Goal: Check status: Check status

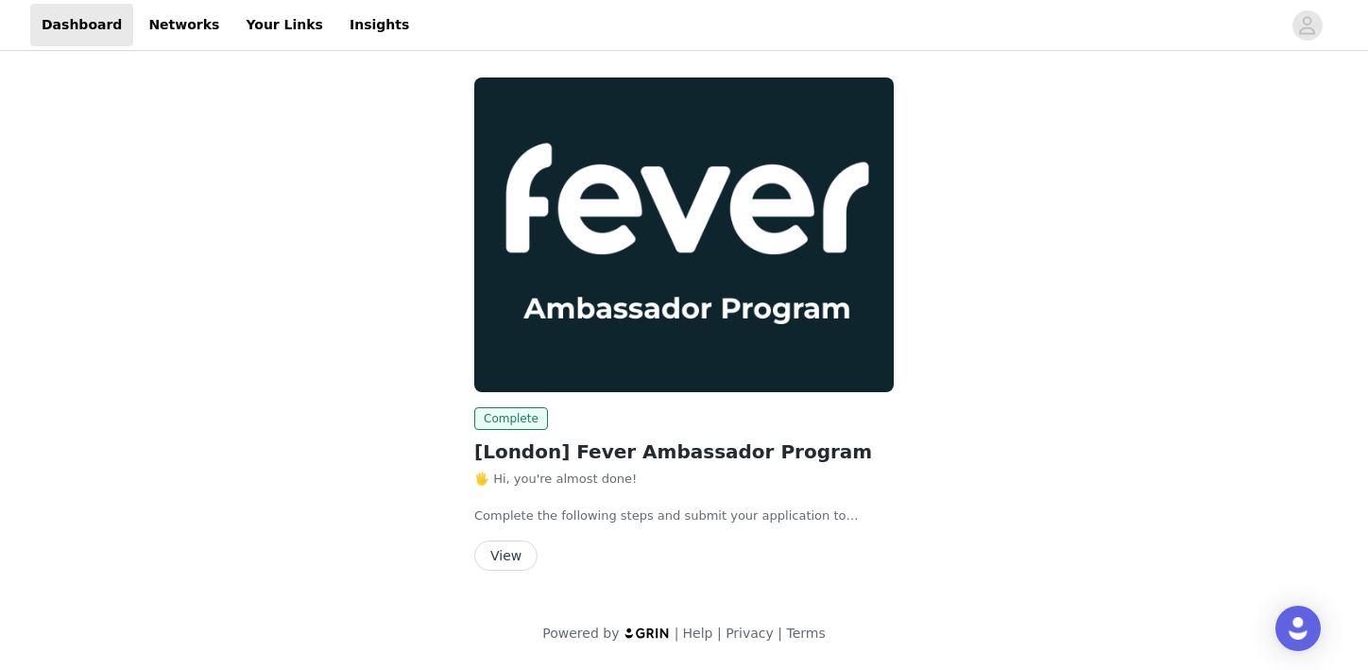
click at [513, 548] on button "View" at bounding box center [505, 555] width 63 height 30
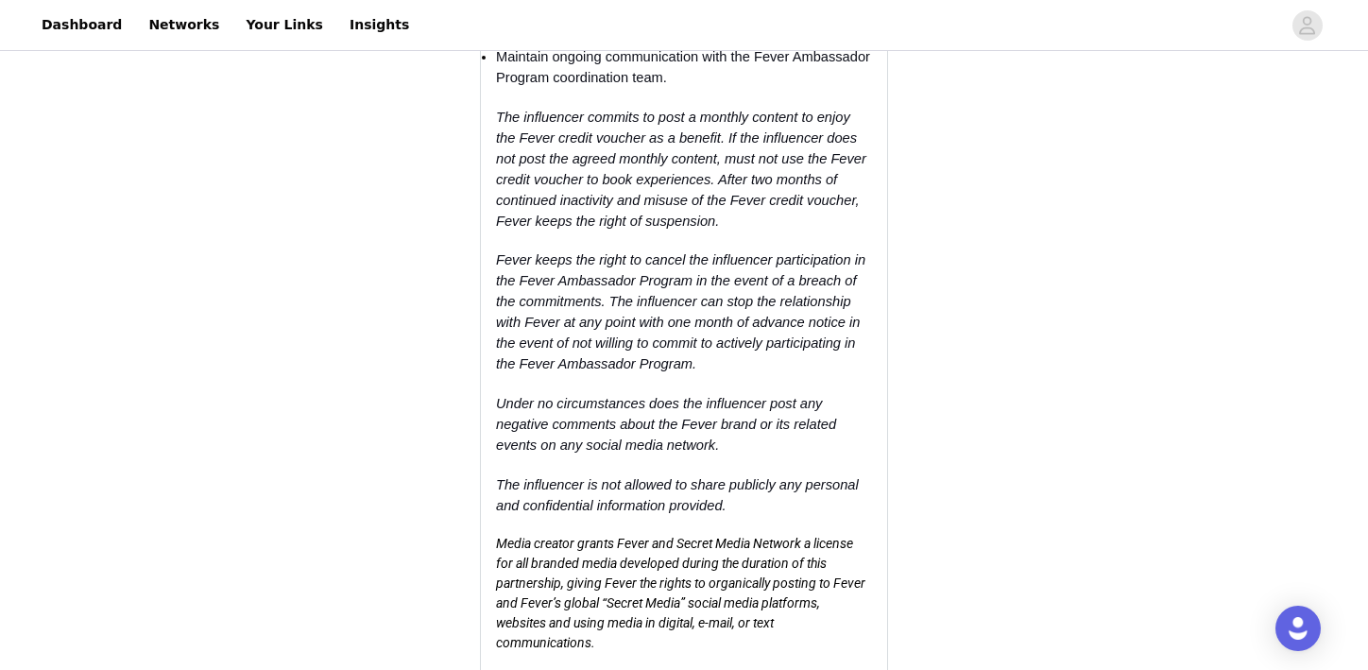
scroll to position [2721, 0]
click at [97, 27] on link "Dashboard" at bounding box center [81, 25] width 103 height 43
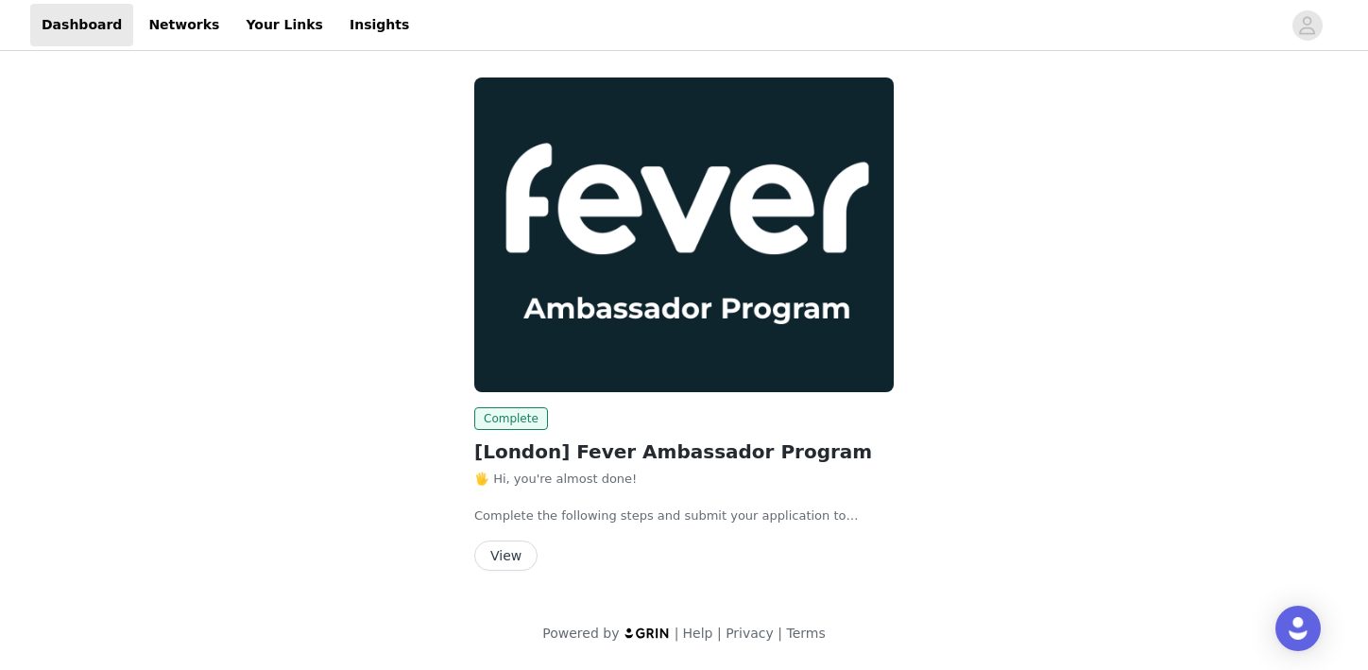
click at [492, 543] on button "View" at bounding box center [505, 555] width 63 height 30
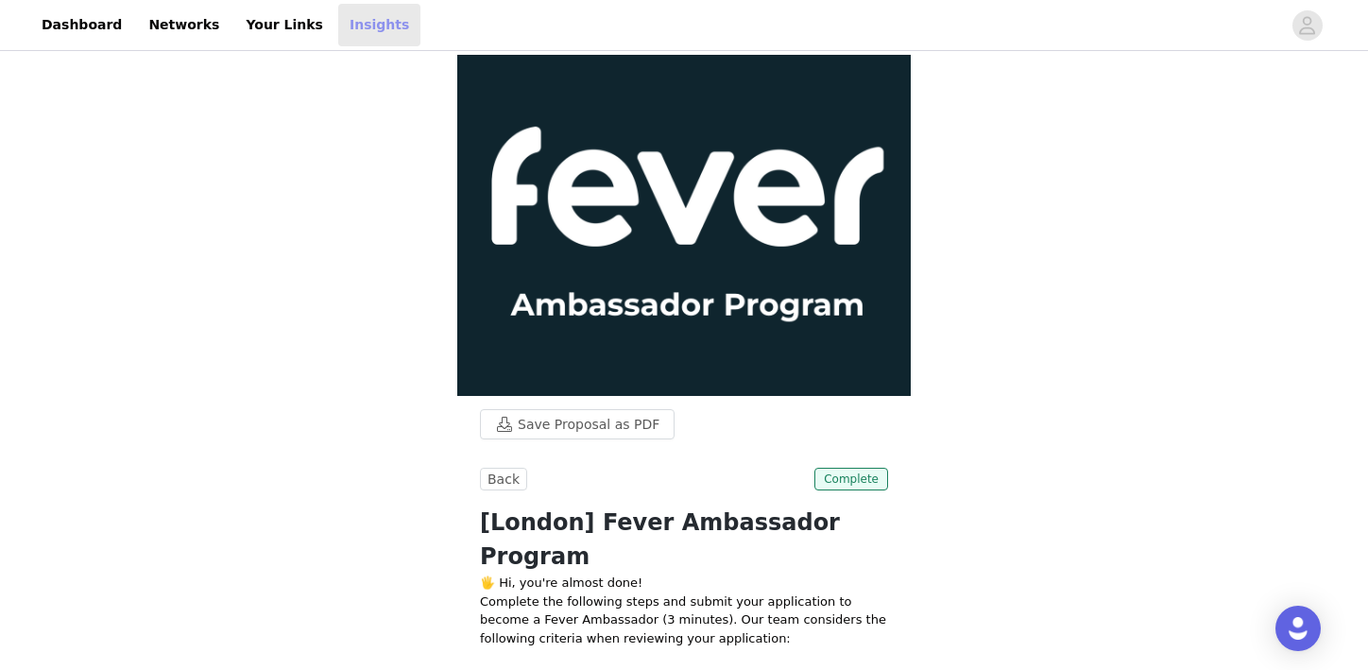
click at [348, 26] on link "Insights" at bounding box center [379, 25] width 82 height 43
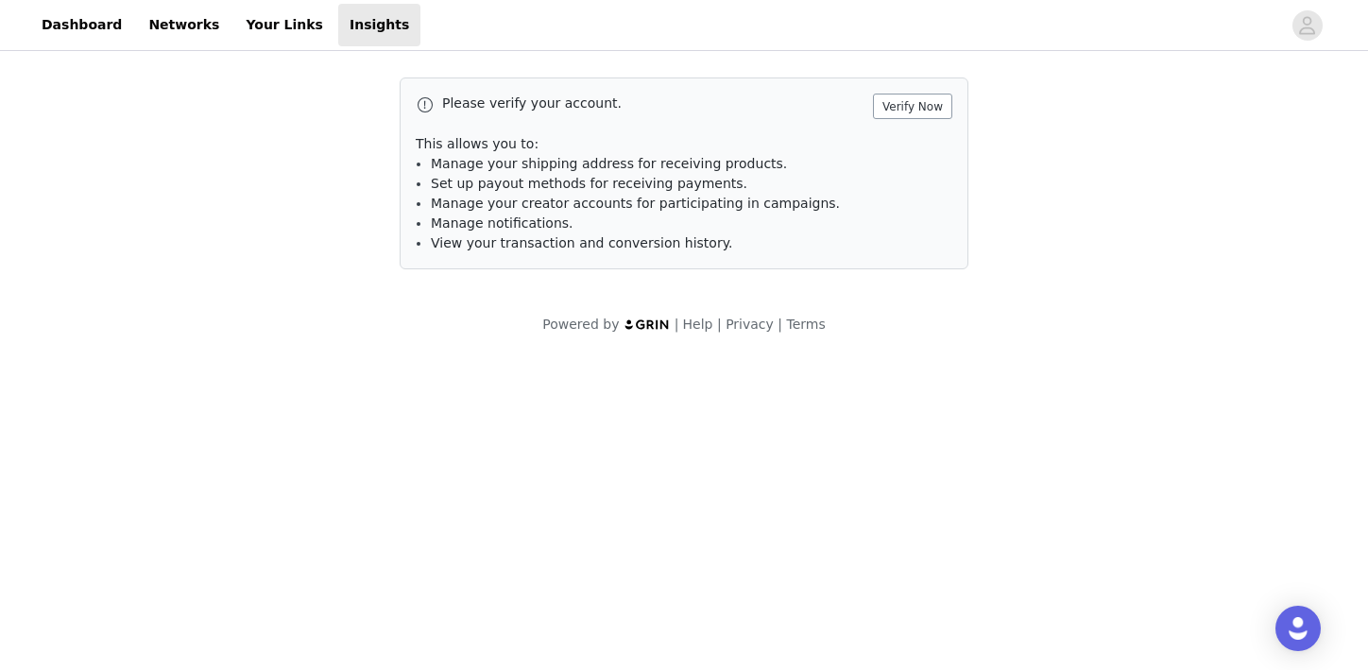
click at [903, 103] on button "Verify Now" at bounding box center [912, 107] width 79 height 26
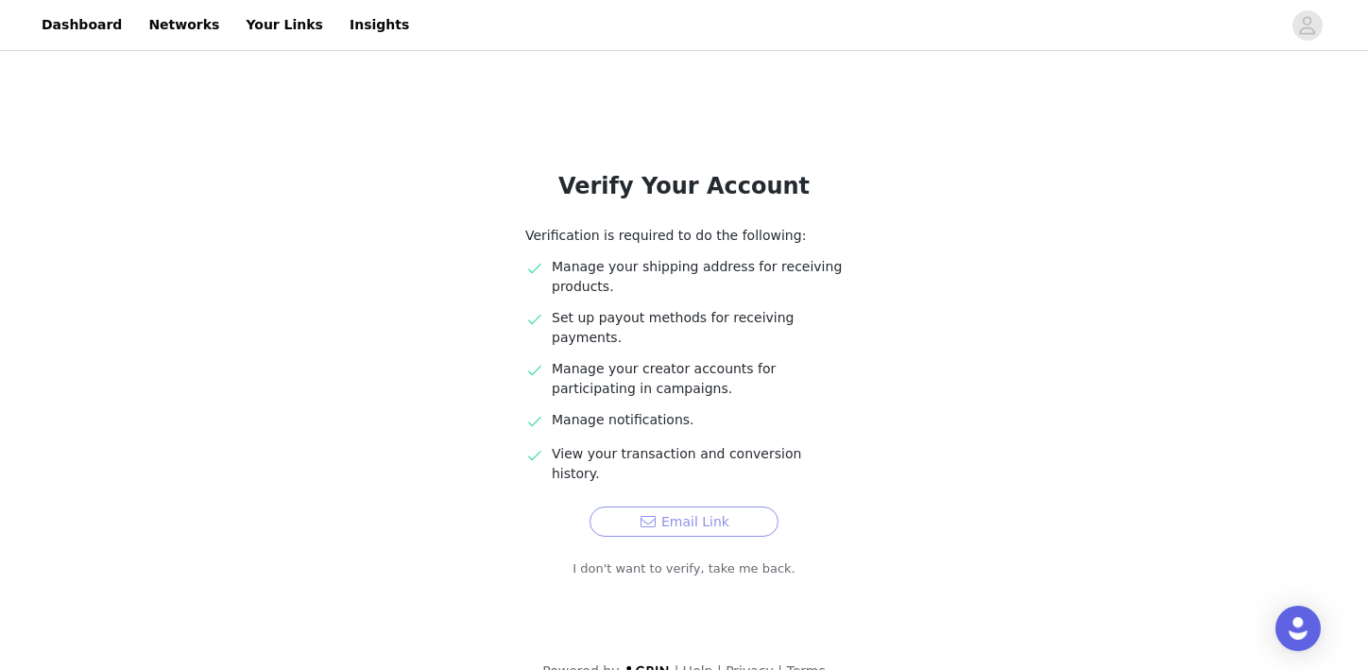
scroll to position [28, 0]
click at [711, 507] on button "Email Link" at bounding box center [684, 522] width 189 height 30
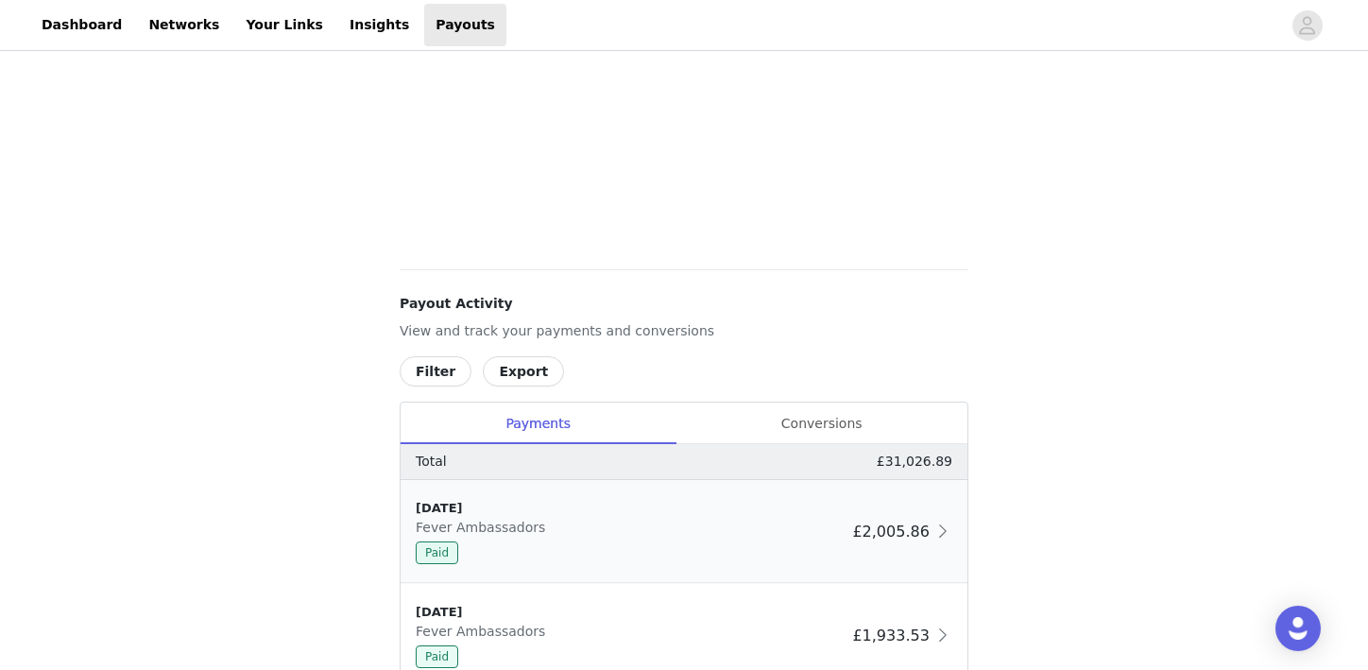
scroll to position [824, 0]
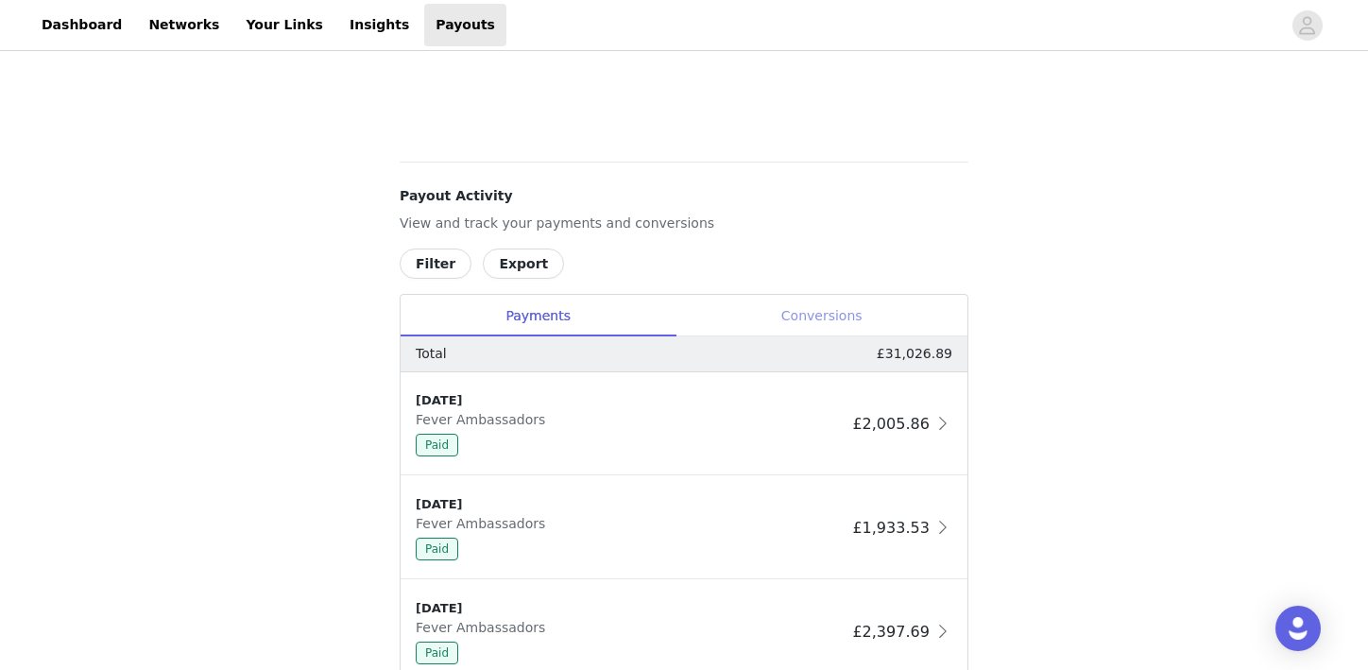
click at [842, 314] on div "Conversions" at bounding box center [822, 316] width 292 height 43
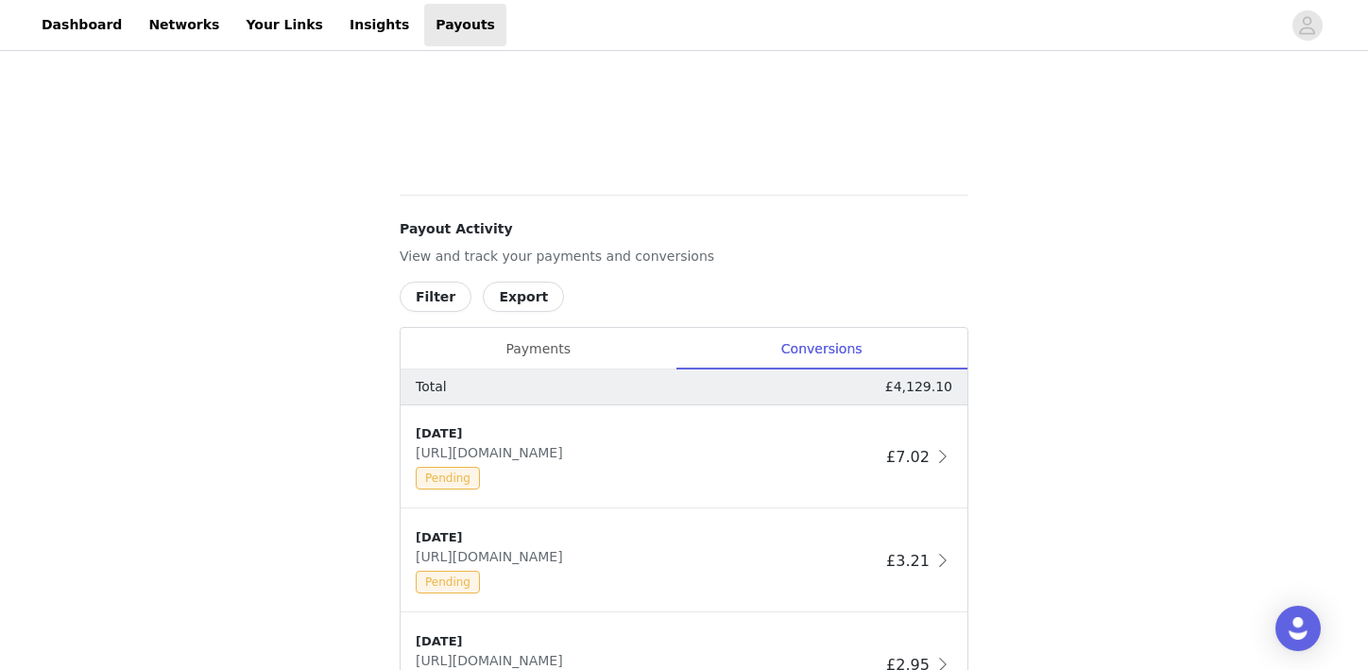
scroll to position [626, 0]
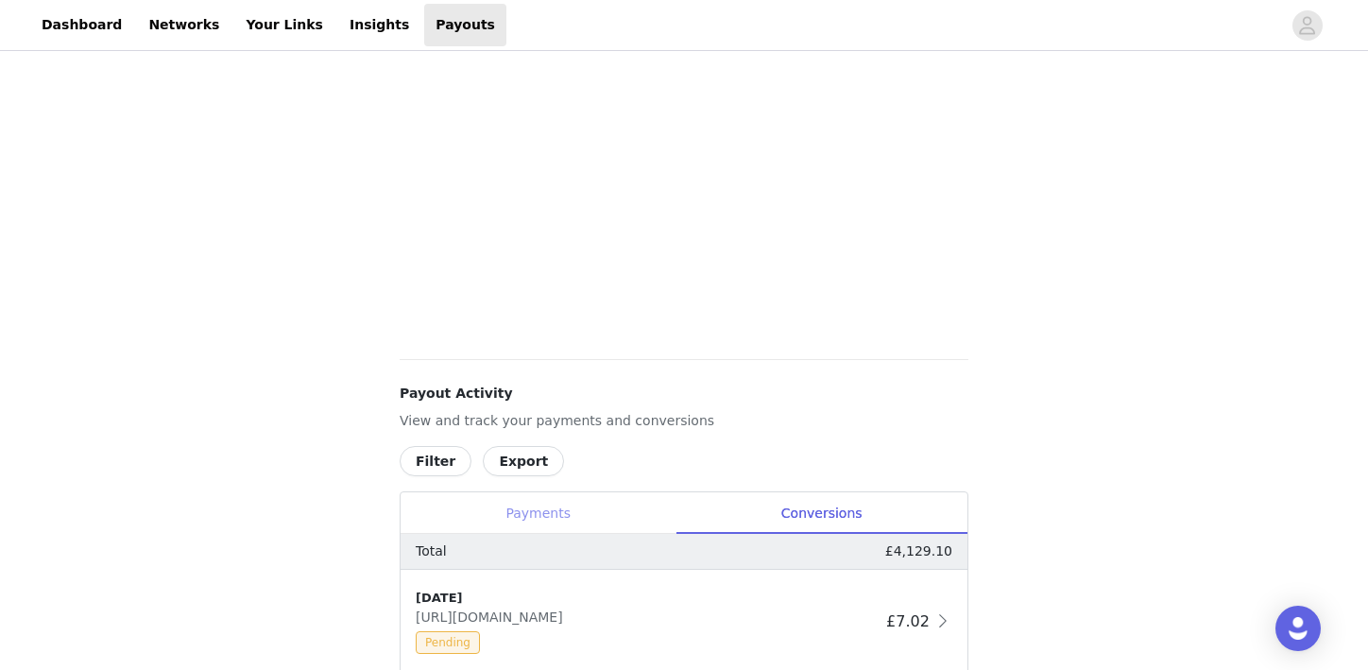
click at [533, 518] on div "Payments" at bounding box center [538, 513] width 275 height 43
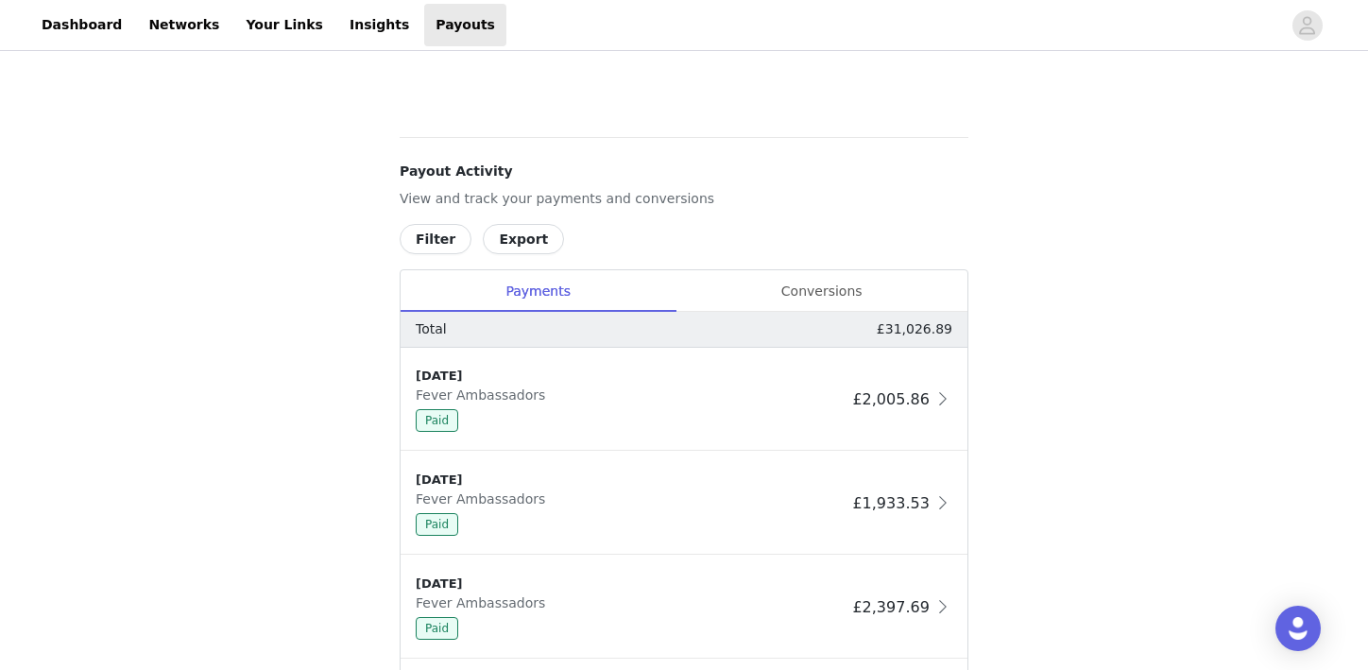
scroll to position [850, 0]
click at [642, 392] on div "[DATE] Fever Ambassadors Paid" at bounding box center [630, 397] width 429 height 65
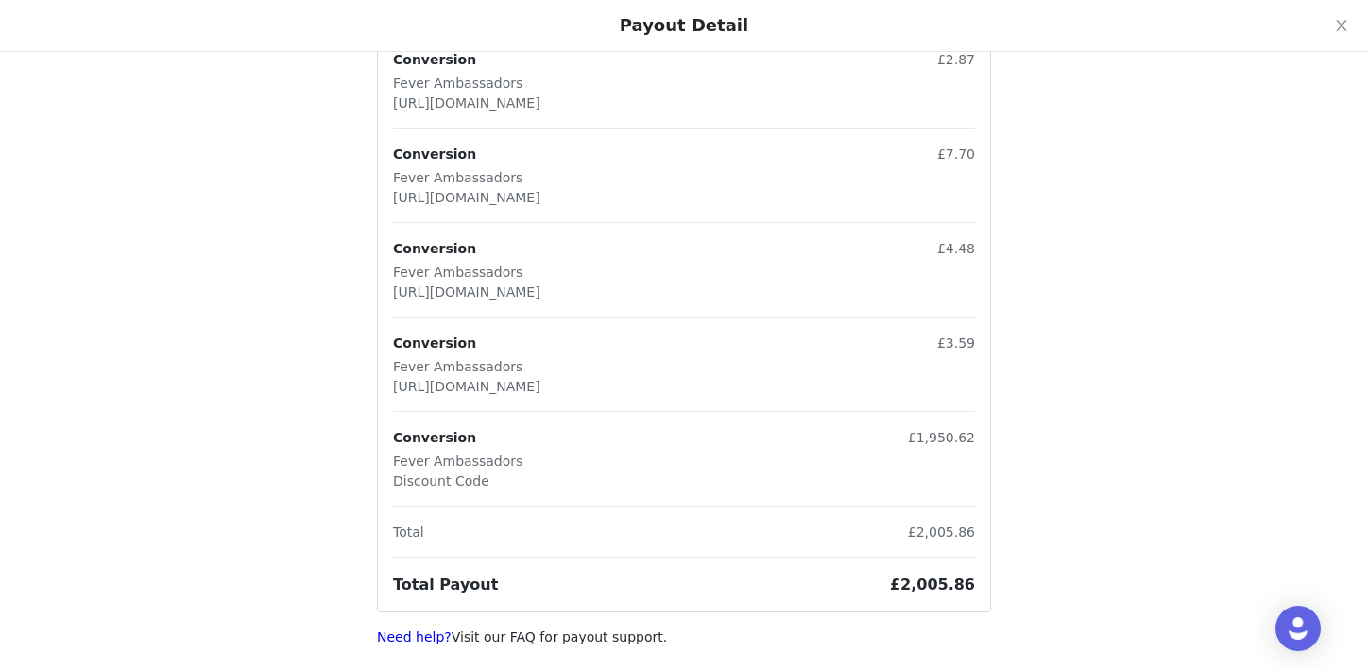
scroll to position [834, 0]
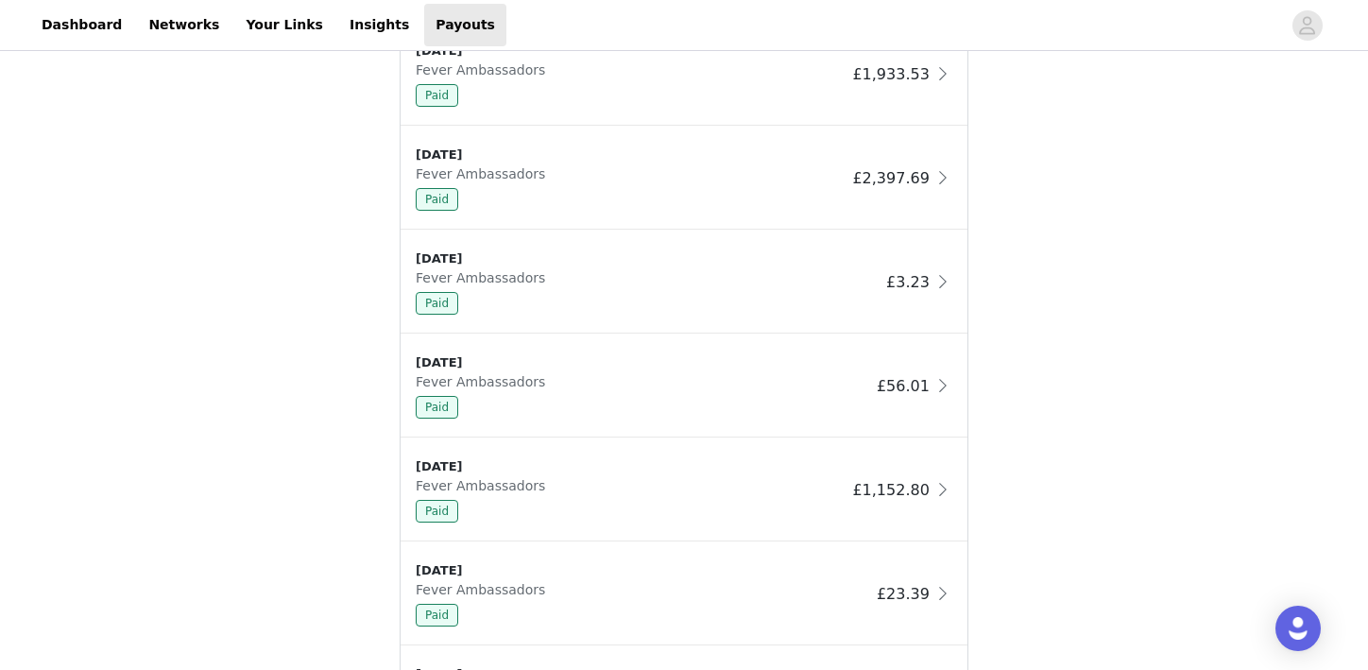
scroll to position [1242, 0]
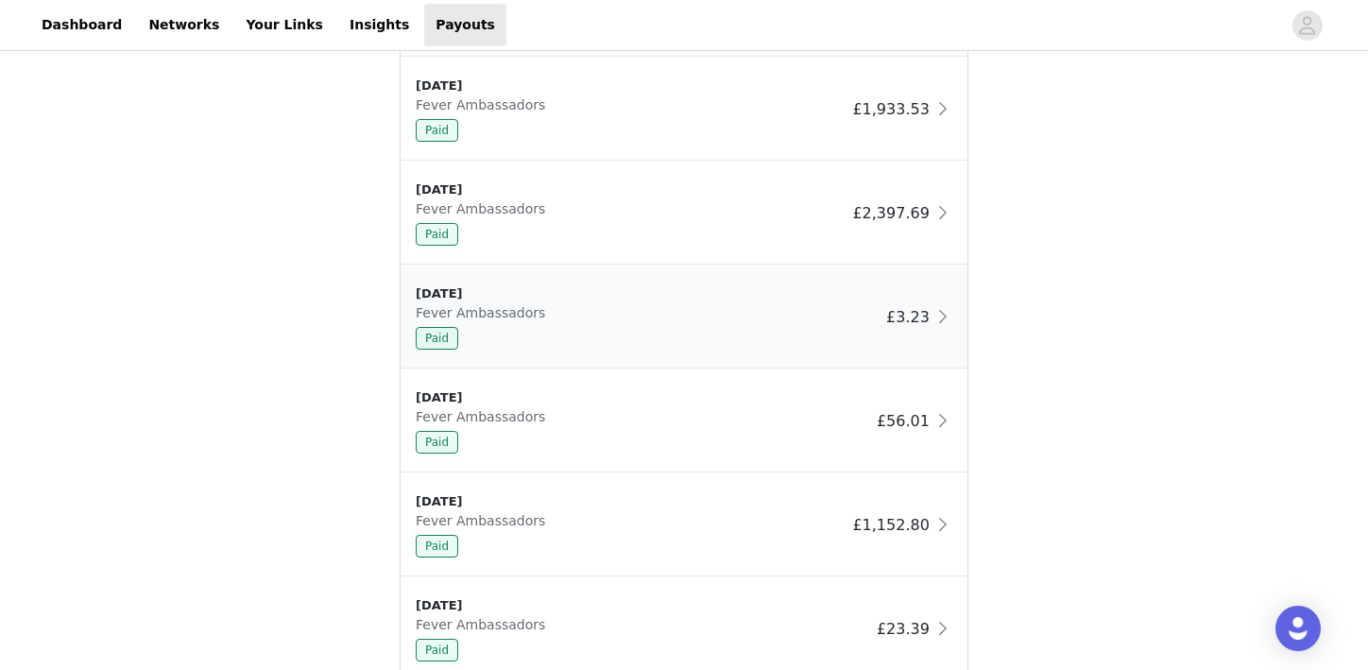
click at [659, 309] on div "[DATE] Fever Ambassadors Paid" at bounding box center [647, 316] width 463 height 65
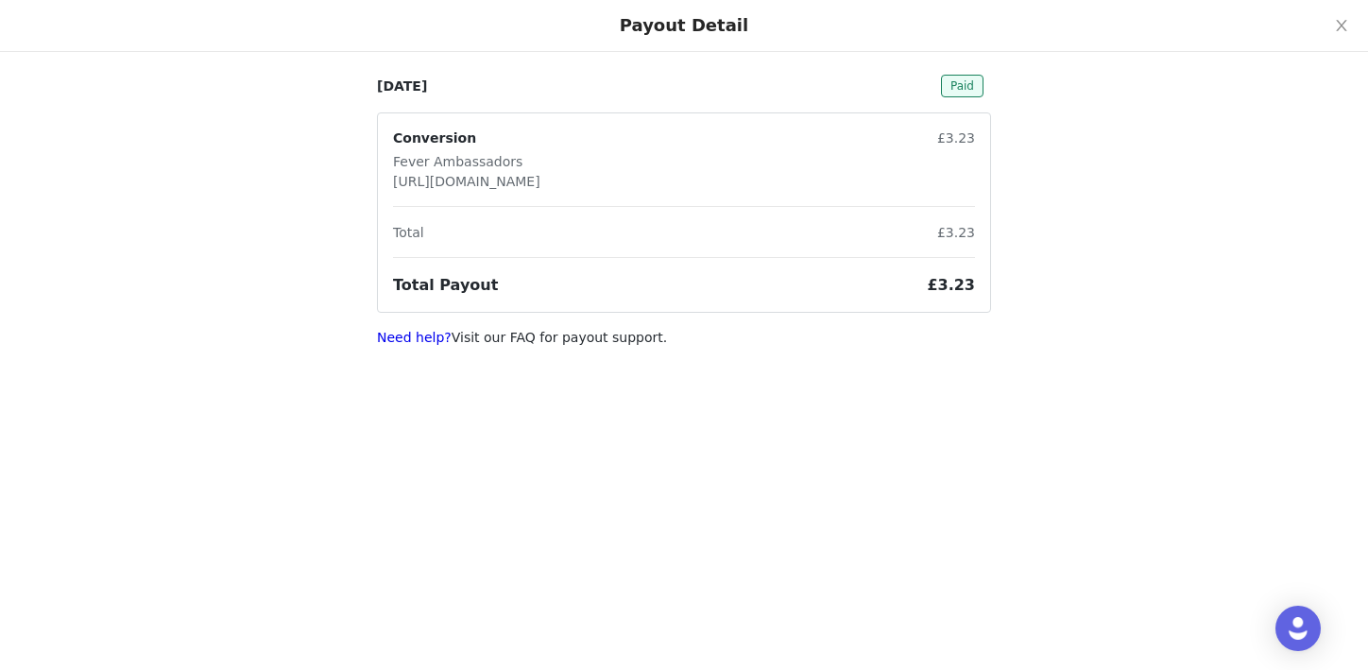
click at [475, 160] on p "Fever Ambassadors" at bounding box center [466, 162] width 147 height 20
click at [1343, 24] on icon "icon: close" at bounding box center [1341, 25] width 15 height 15
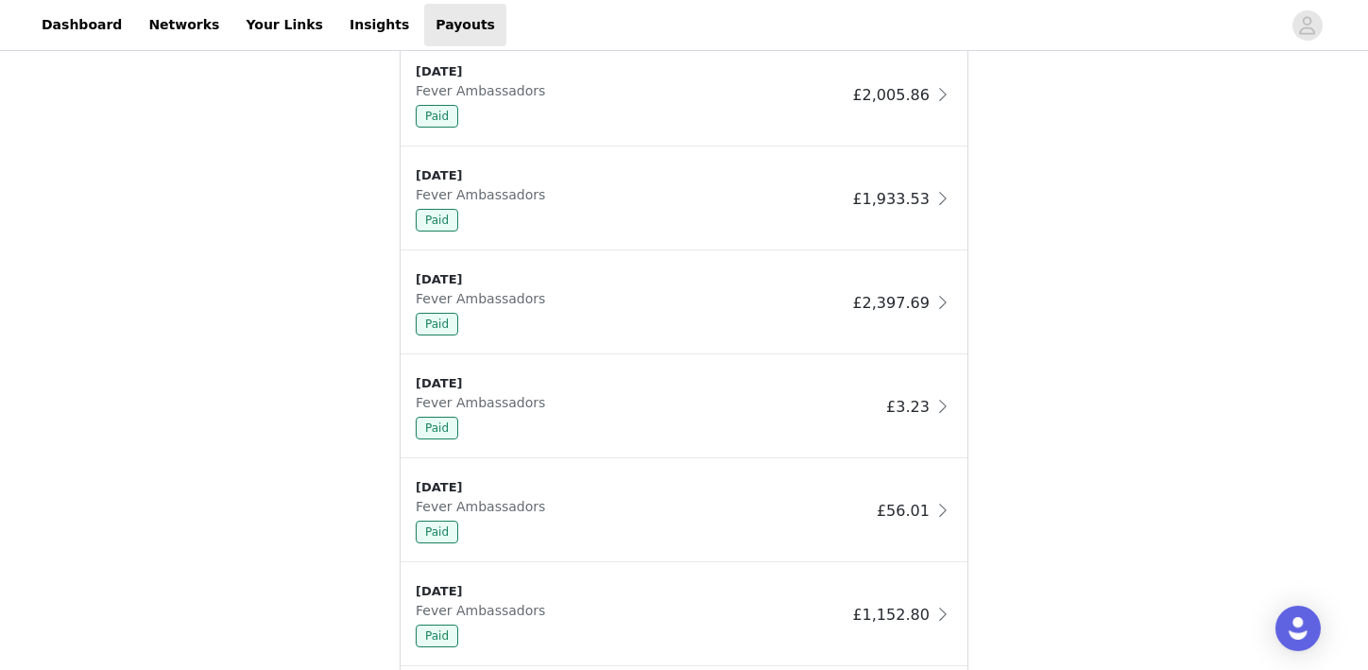
scroll to position [892, 0]
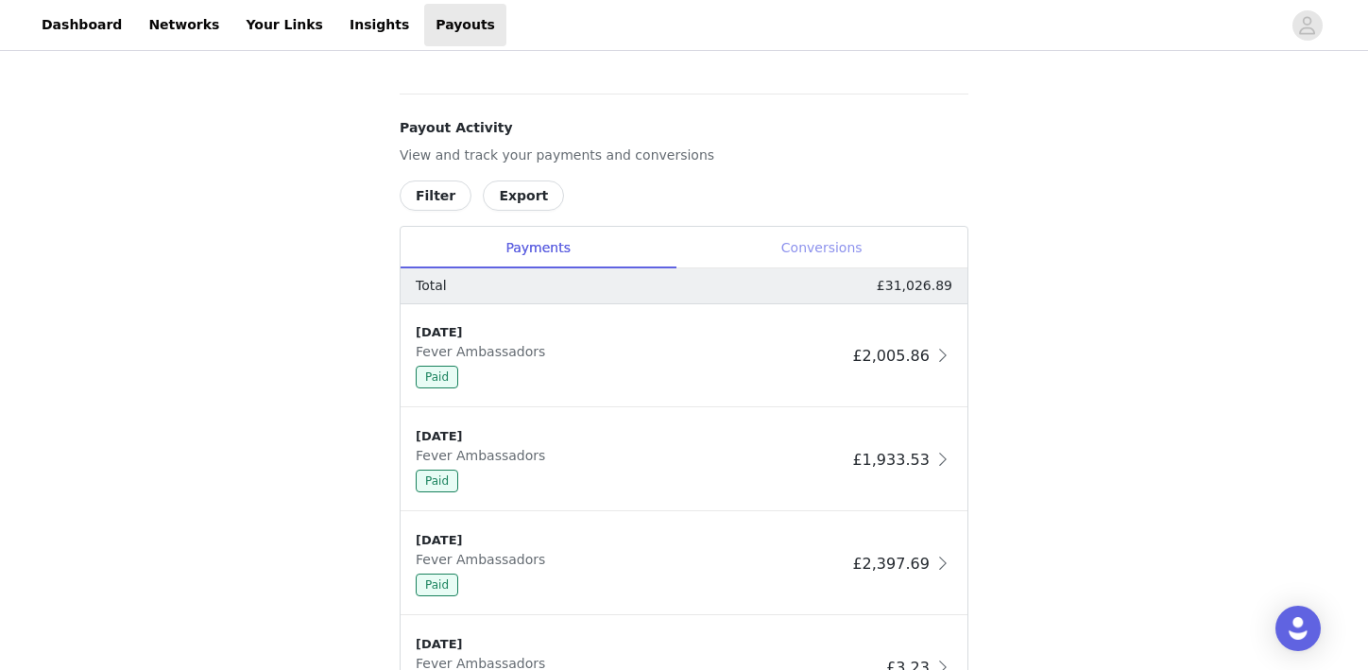
click at [772, 255] on div "Conversions" at bounding box center [822, 248] width 292 height 43
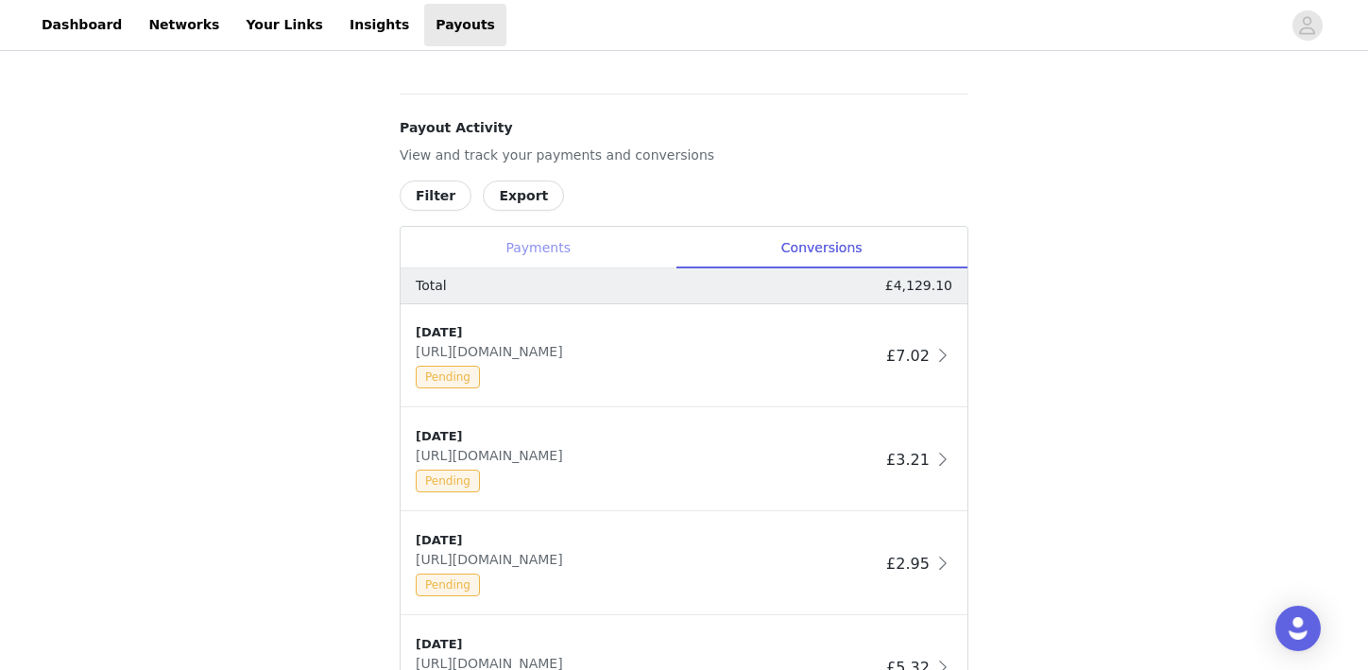
click at [582, 236] on div "Payments" at bounding box center [538, 248] width 275 height 43
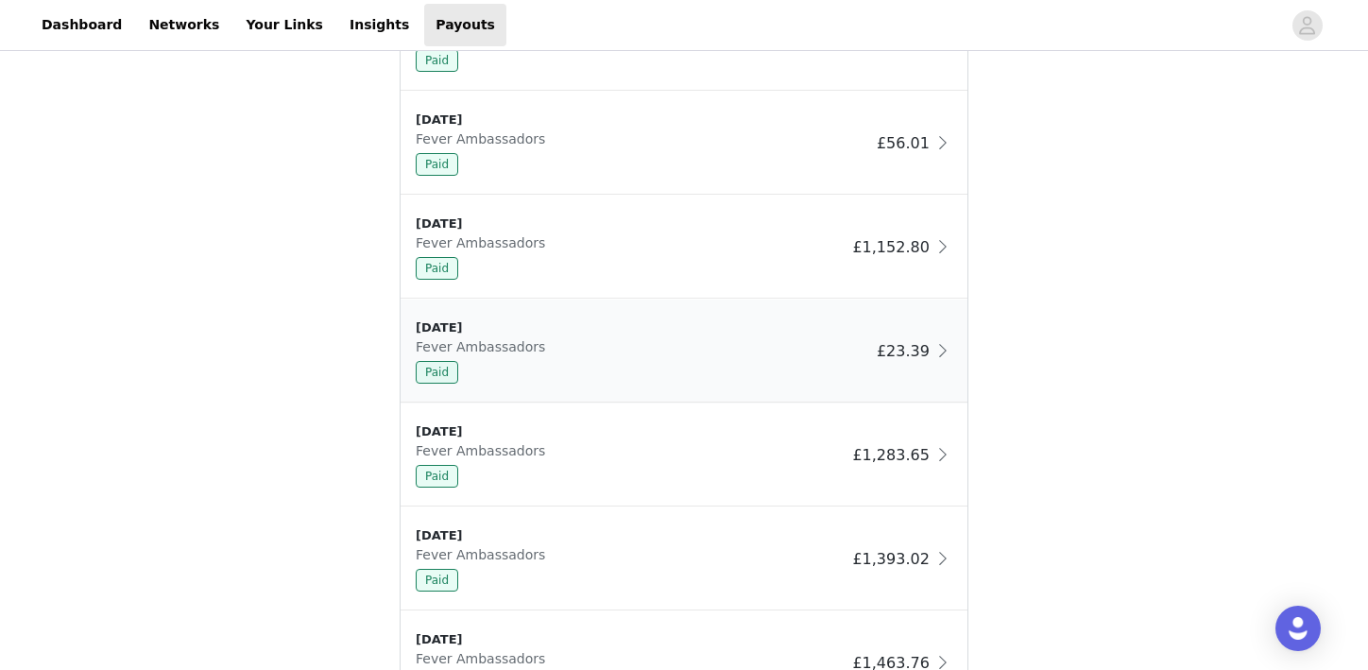
scroll to position [1691, 0]
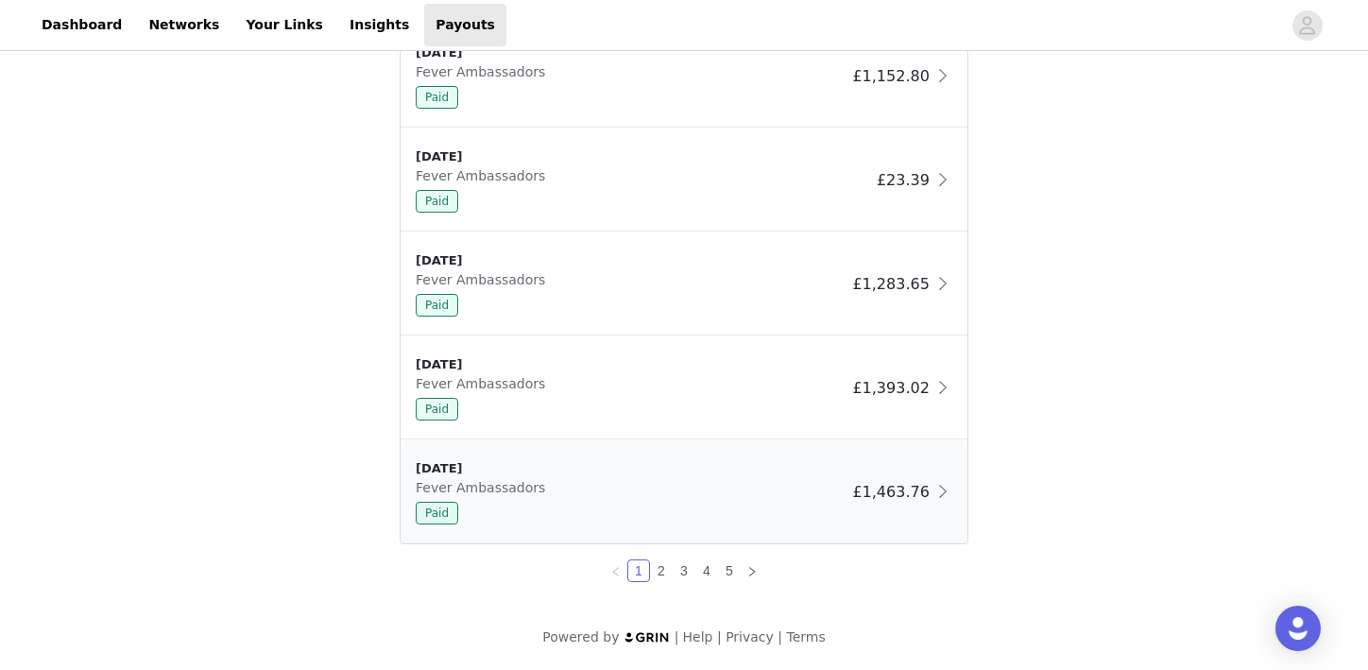
click at [647, 507] on div "Paid" at bounding box center [630, 513] width 429 height 23
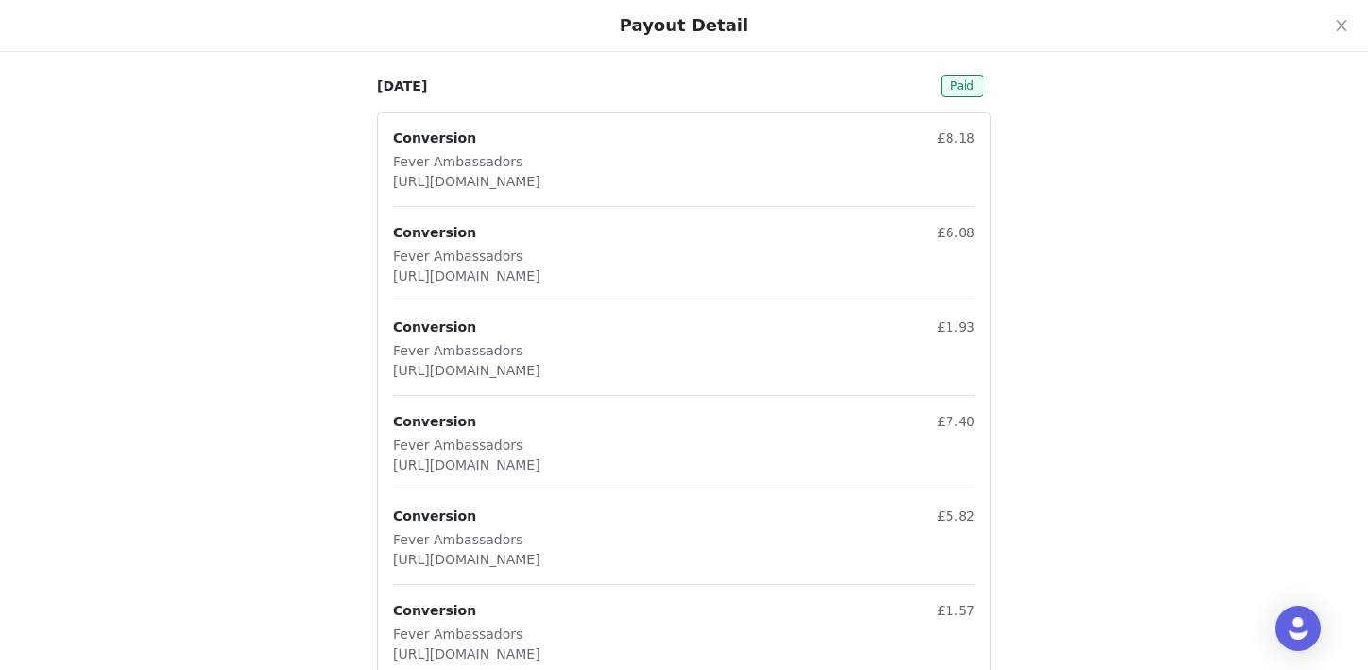
scroll to position [60, 0]
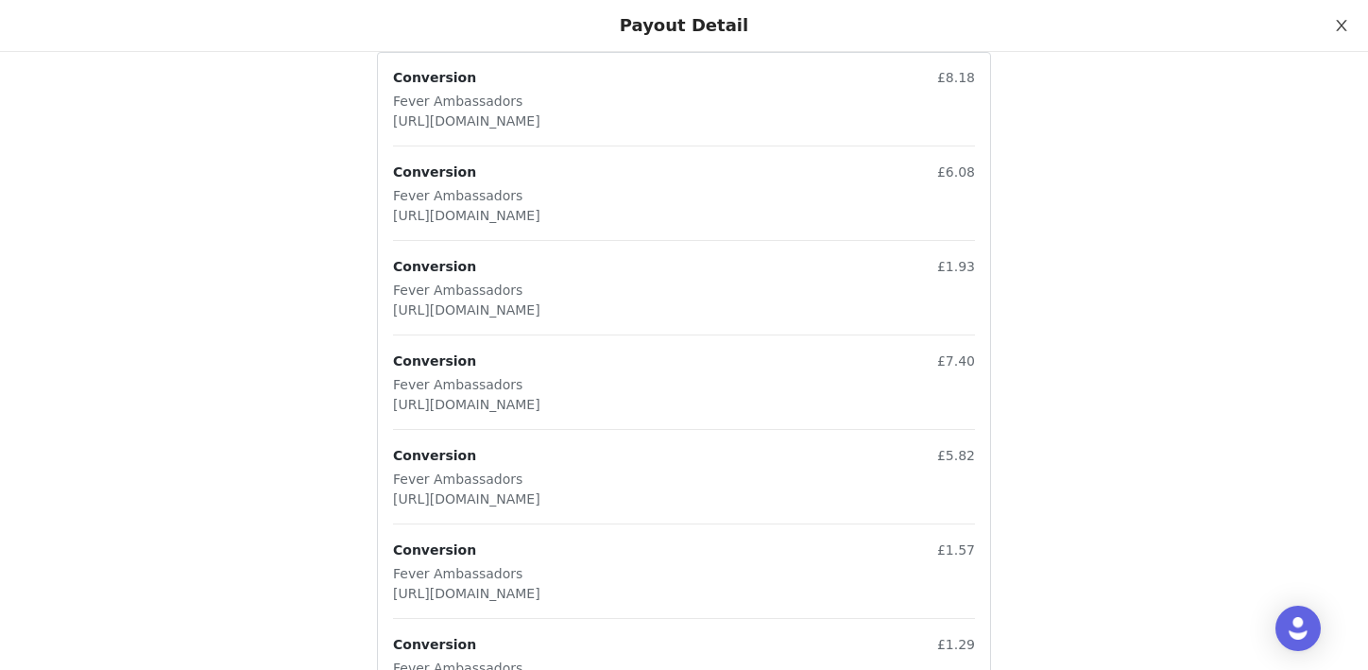
click at [1327, 28] on button "Close" at bounding box center [1341, 26] width 53 height 53
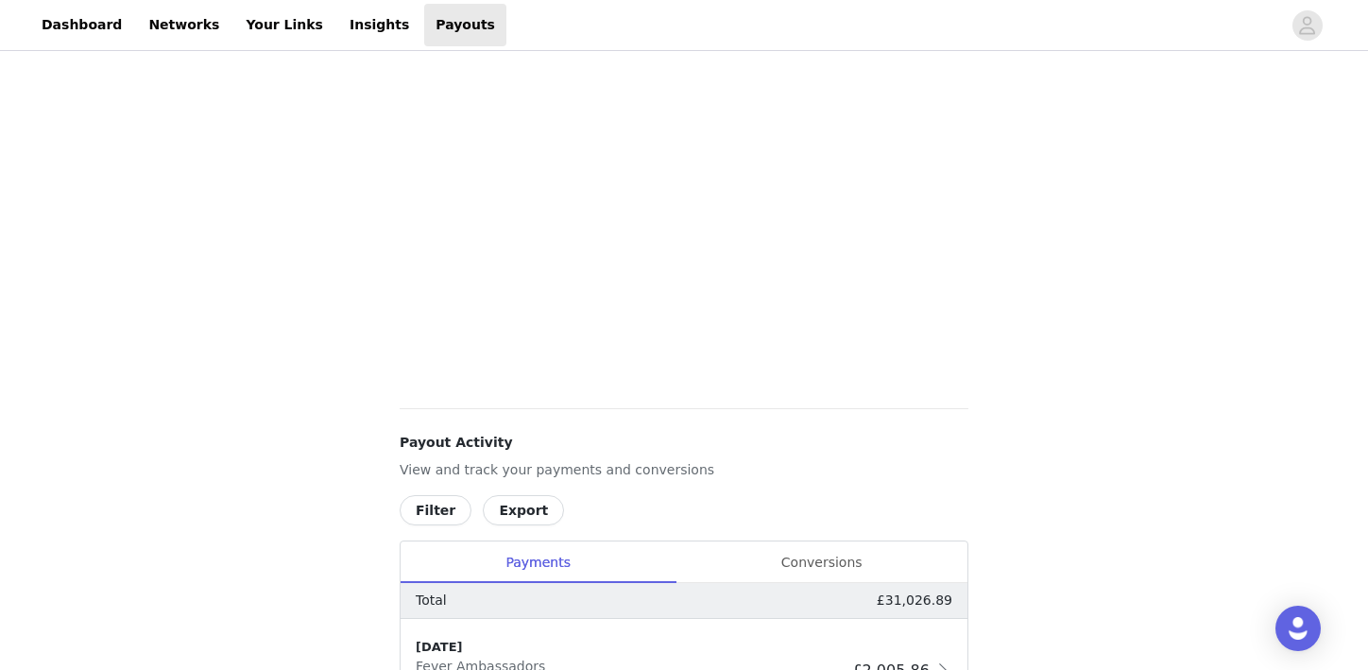
scroll to position [893, 0]
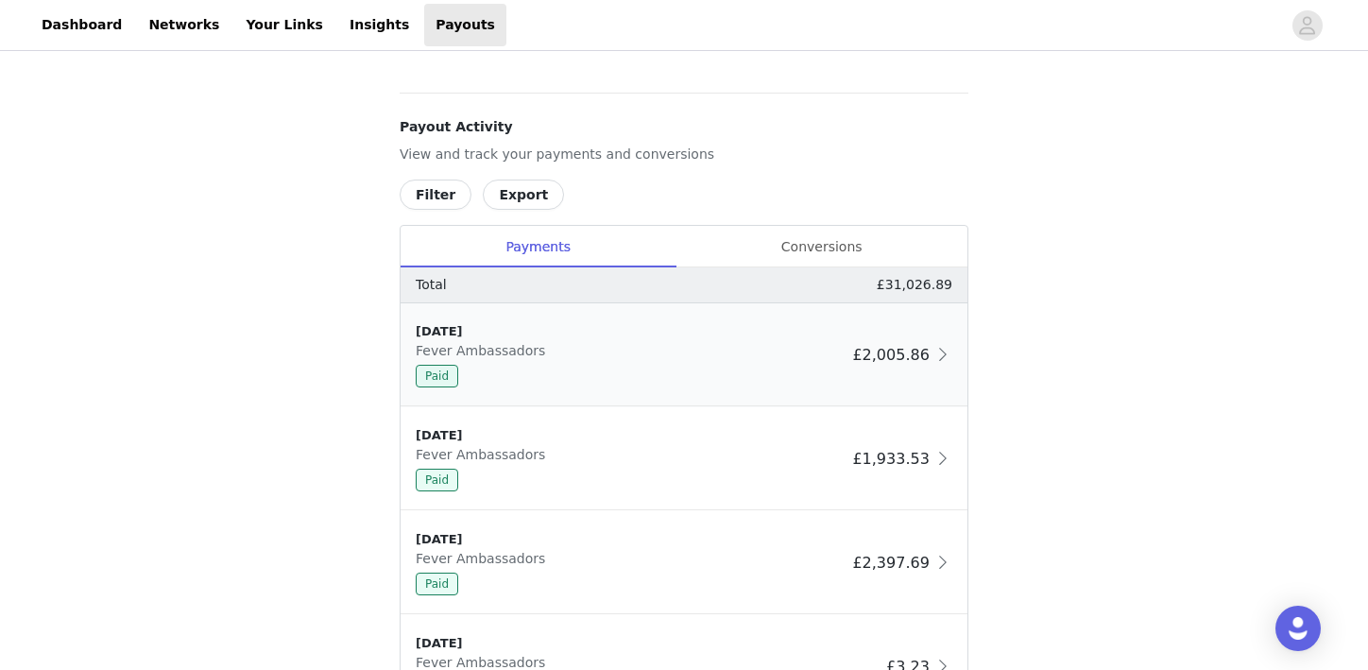
click at [665, 345] on div "[DATE] Fever Ambassadors Paid" at bounding box center [630, 354] width 429 height 65
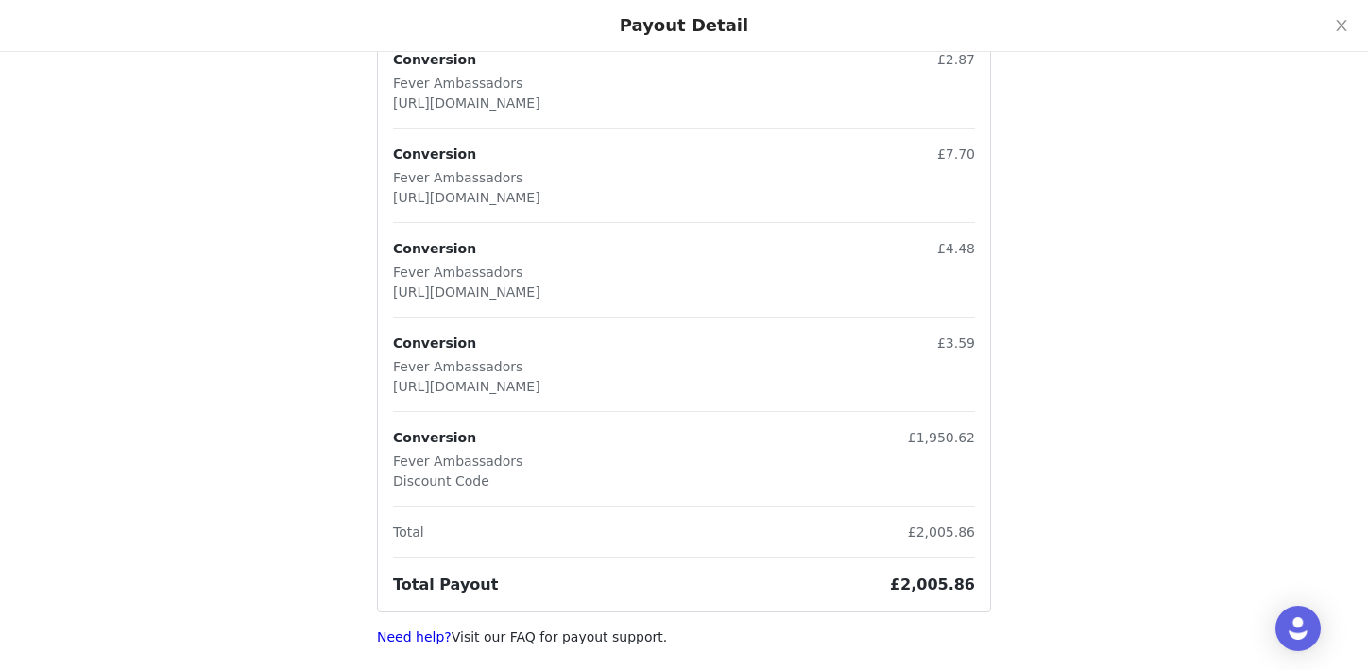
scroll to position [834, 0]
click at [443, 437] on p "Conversion" at bounding box center [457, 438] width 129 height 20
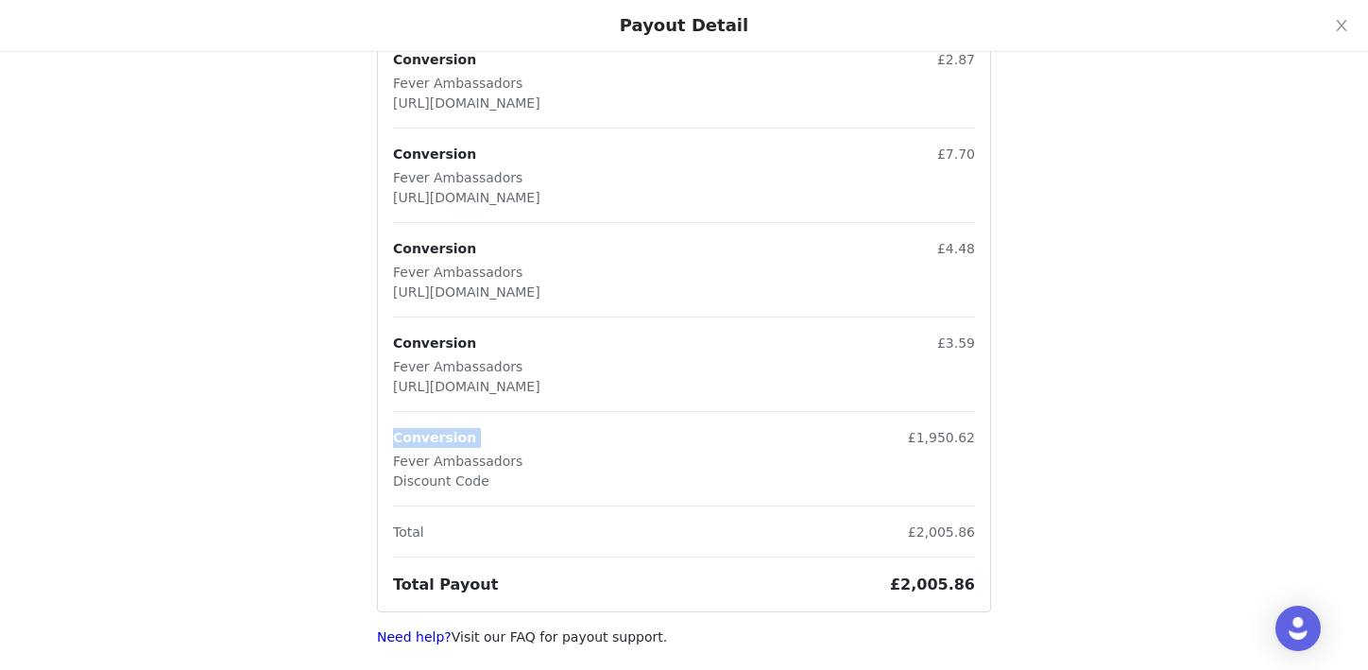
click at [449, 463] on p "Fever Ambassadors" at bounding box center [457, 462] width 129 height 20
click at [1345, 30] on icon "icon: close" at bounding box center [1341, 25] width 10 height 11
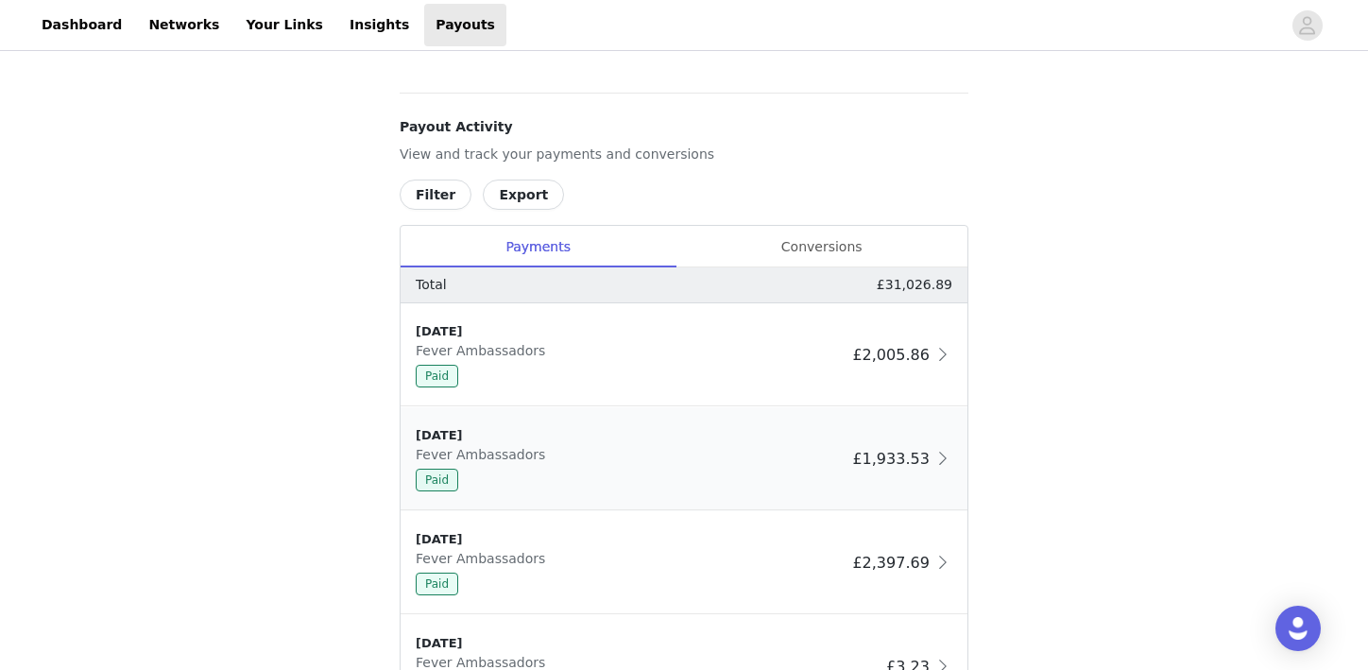
click at [682, 446] on div "[DATE] Fever Ambassadors Paid" at bounding box center [630, 458] width 429 height 65
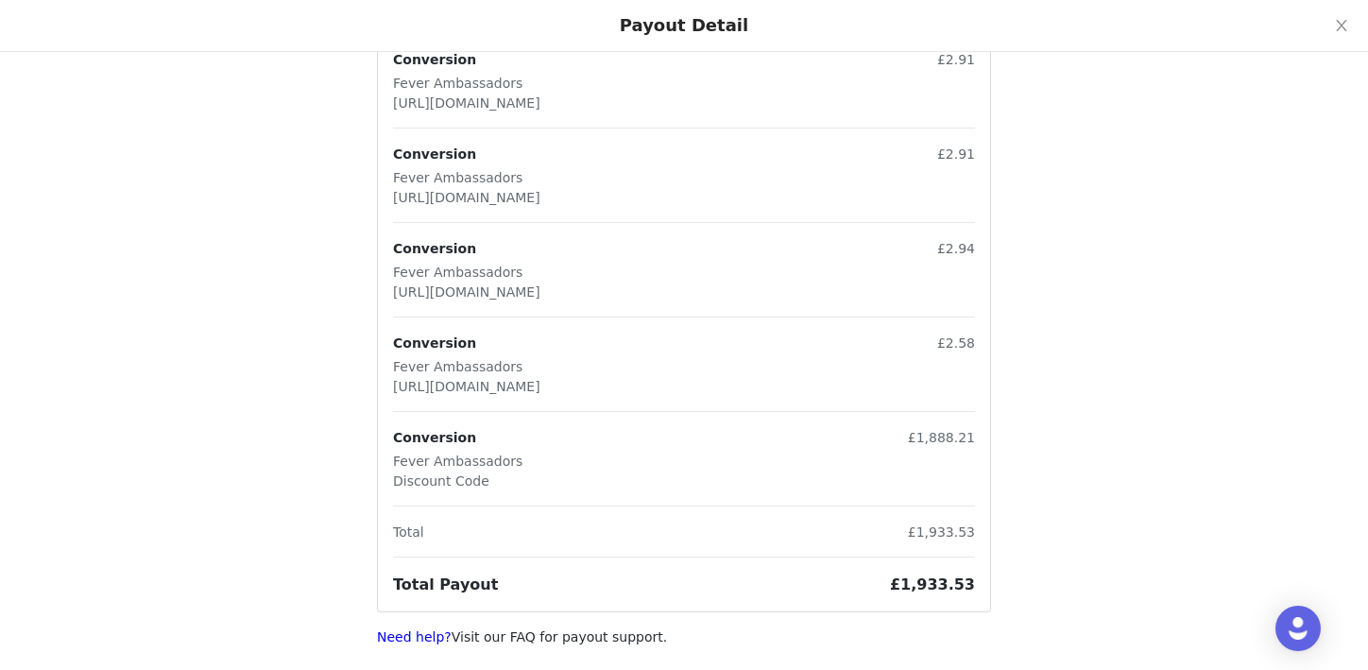
scroll to position [1118, 0]
click at [1353, 19] on button "Close" at bounding box center [1341, 26] width 53 height 53
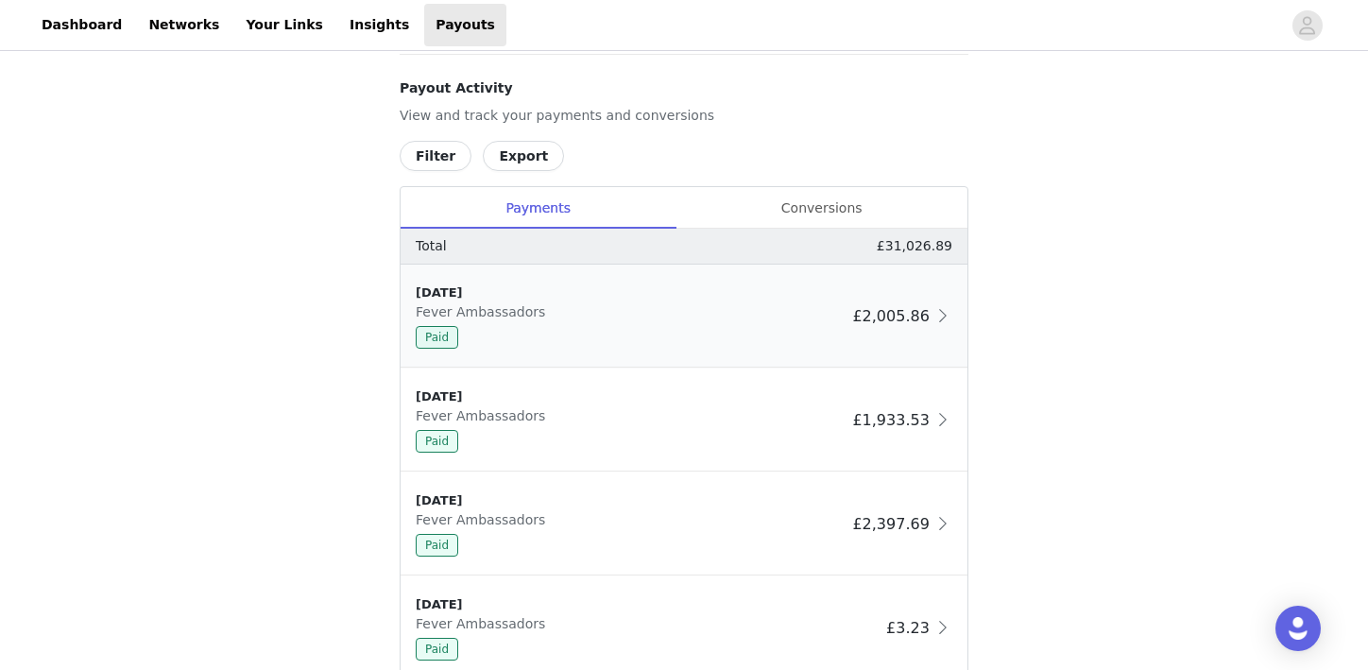
scroll to position [1048, 0]
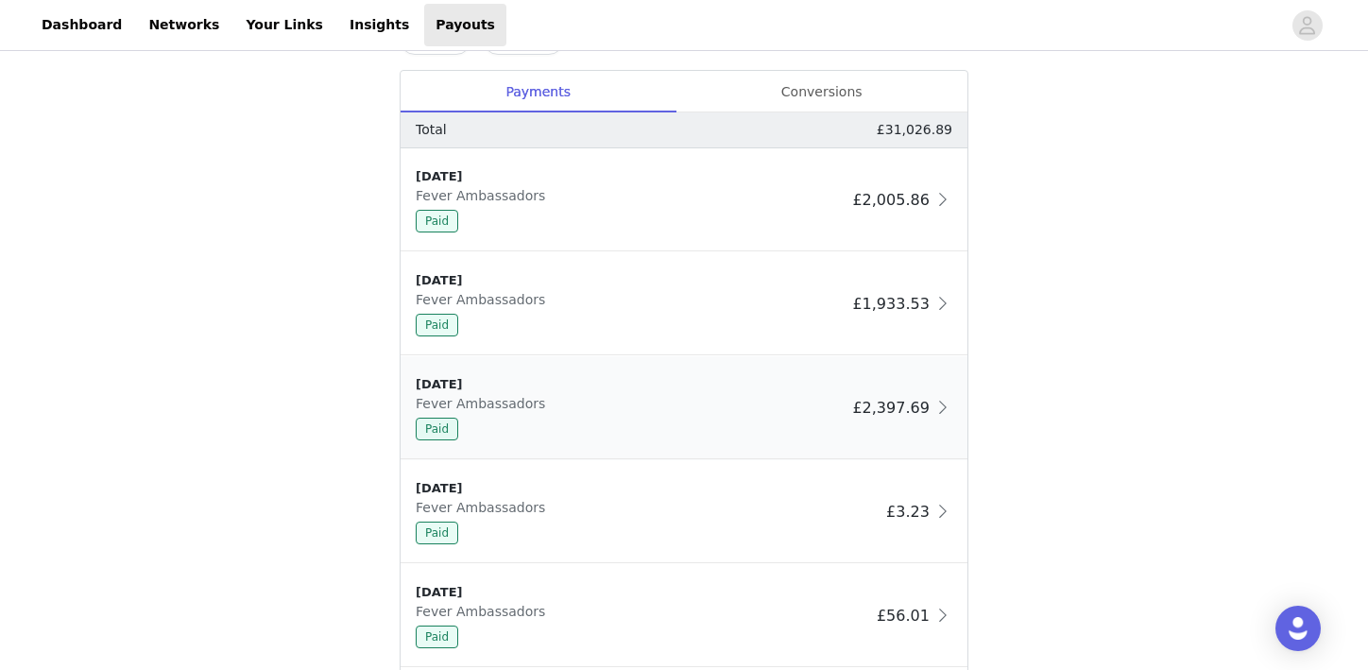
click at [772, 409] on div "[DATE] Fever Ambassadors Paid" at bounding box center [630, 407] width 429 height 65
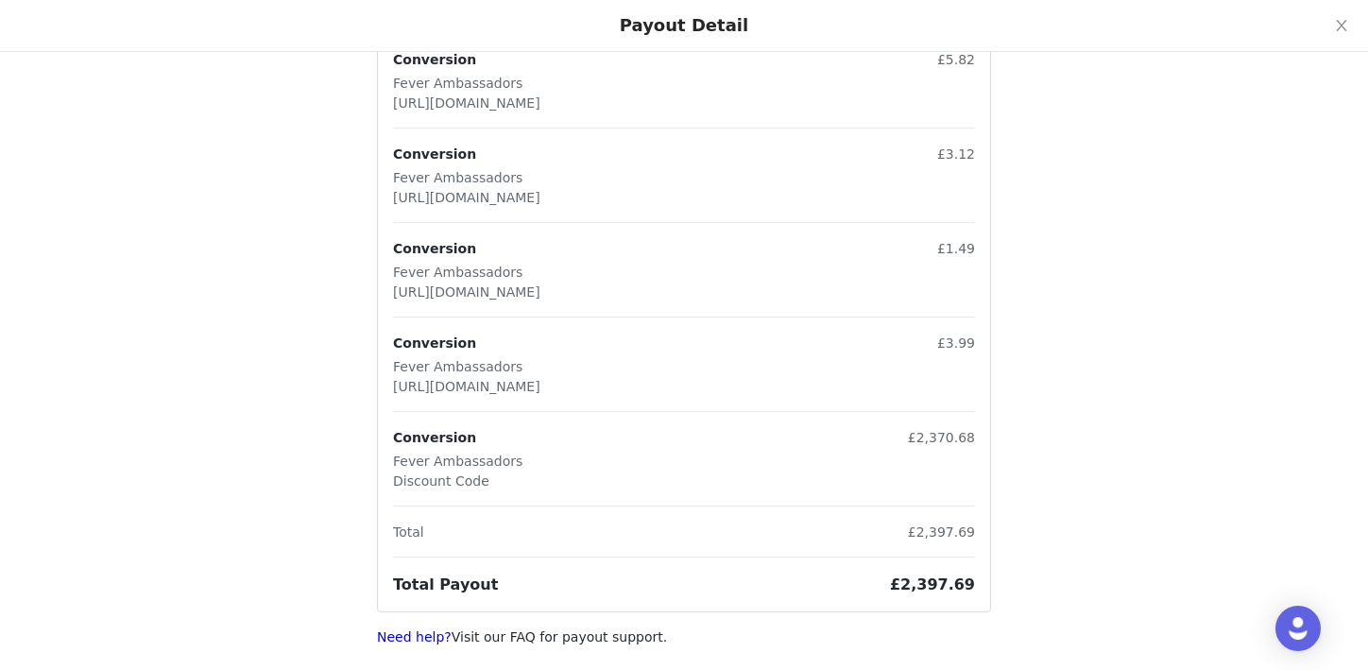
scroll to position [1425, 0]
click at [1348, 25] on icon "icon: close" at bounding box center [1341, 25] width 15 height 15
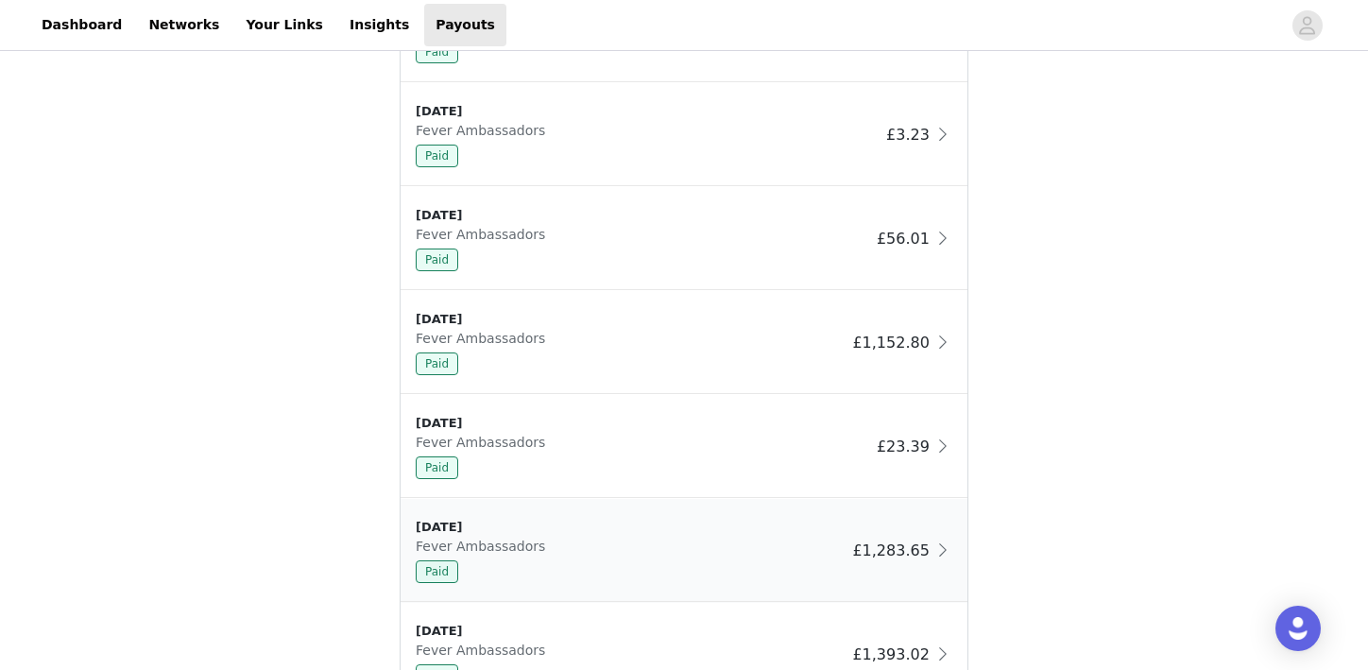
click at [727, 534] on div "3/7/25" at bounding box center [630, 527] width 429 height 19
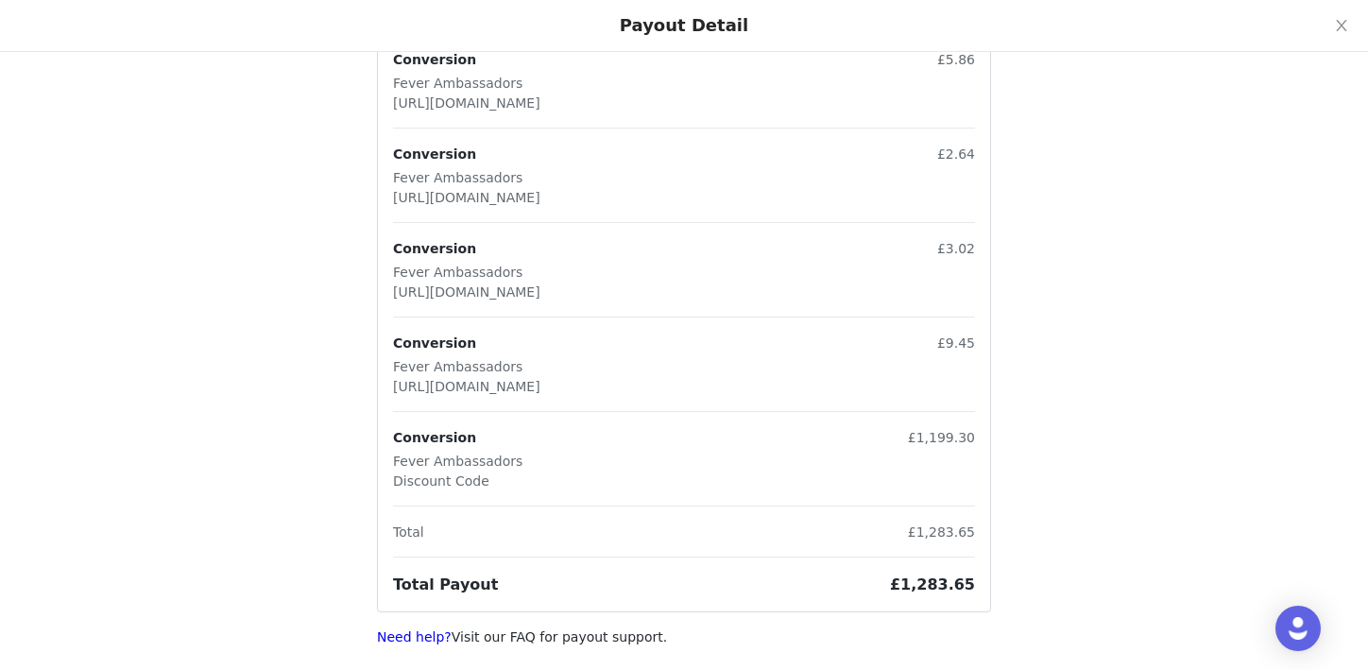
scroll to position [1401, 0]
click at [1340, 18] on button "Close" at bounding box center [1341, 26] width 53 height 53
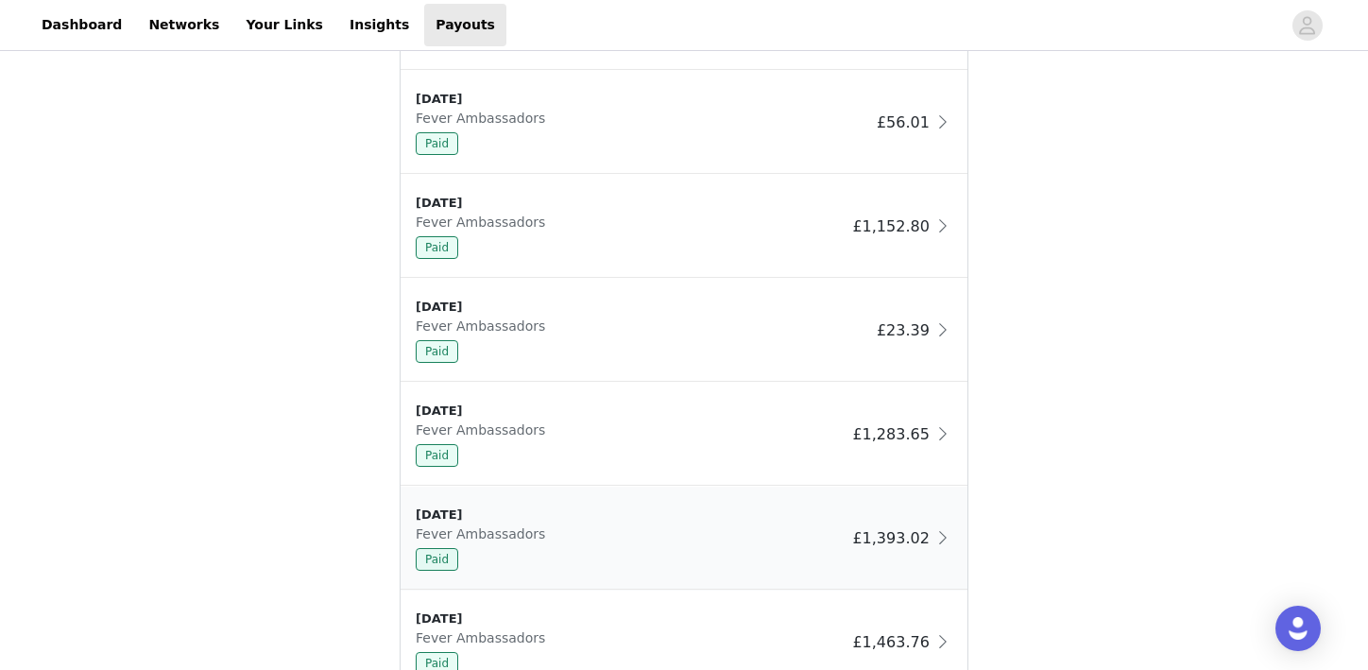
scroll to position [1607, 0]
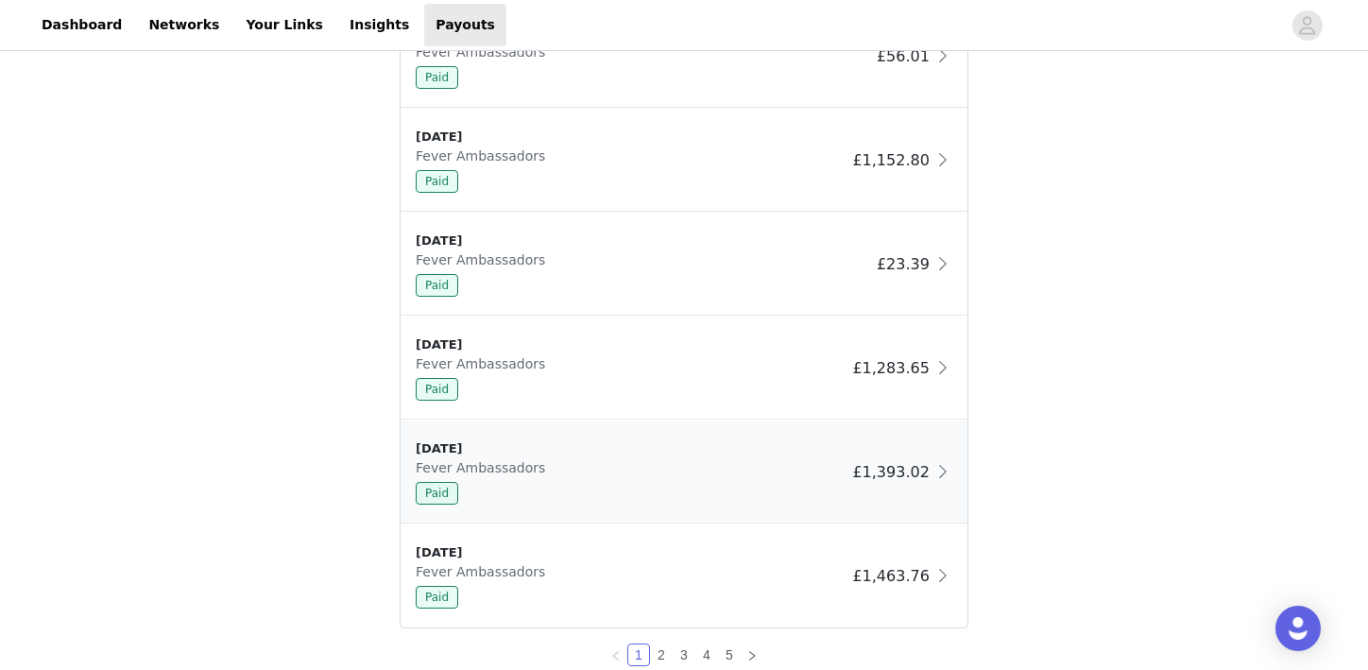
click at [601, 449] on div "2/6/25" at bounding box center [630, 448] width 429 height 19
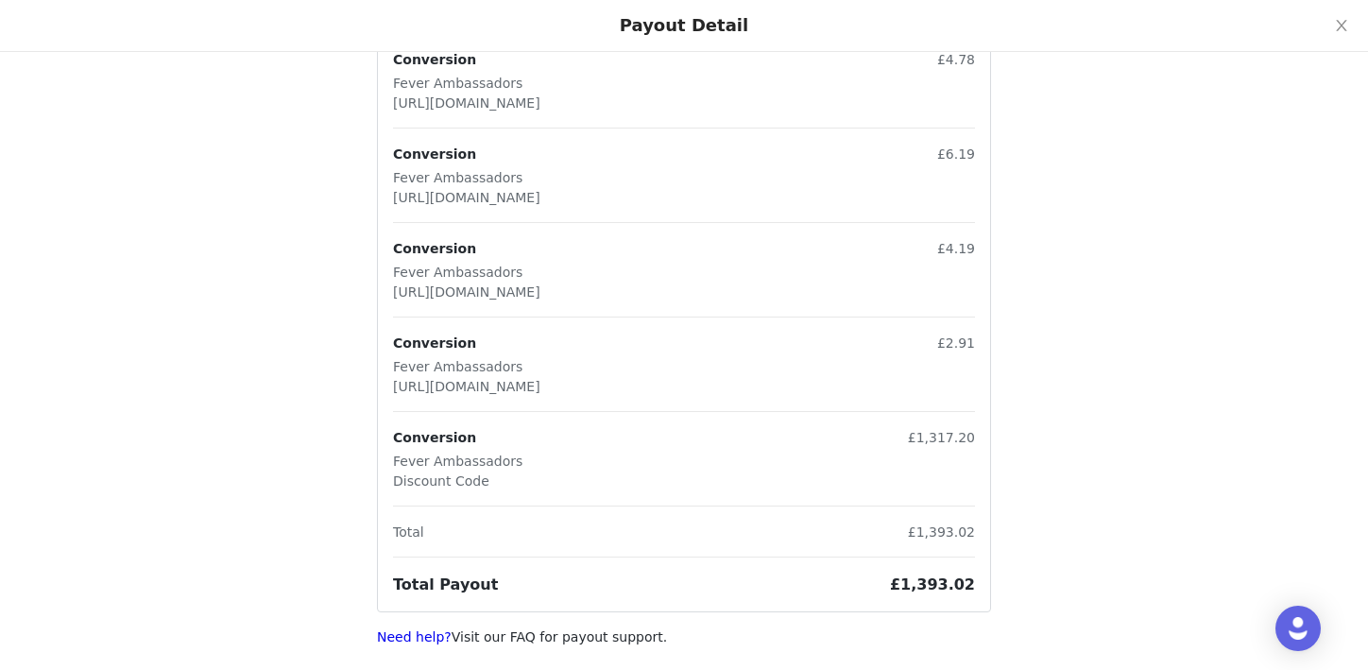
scroll to position [1496, 0]
click at [1342, 26] on icon "icon: close" at bounding box center [1341, 25] width 10 height 11
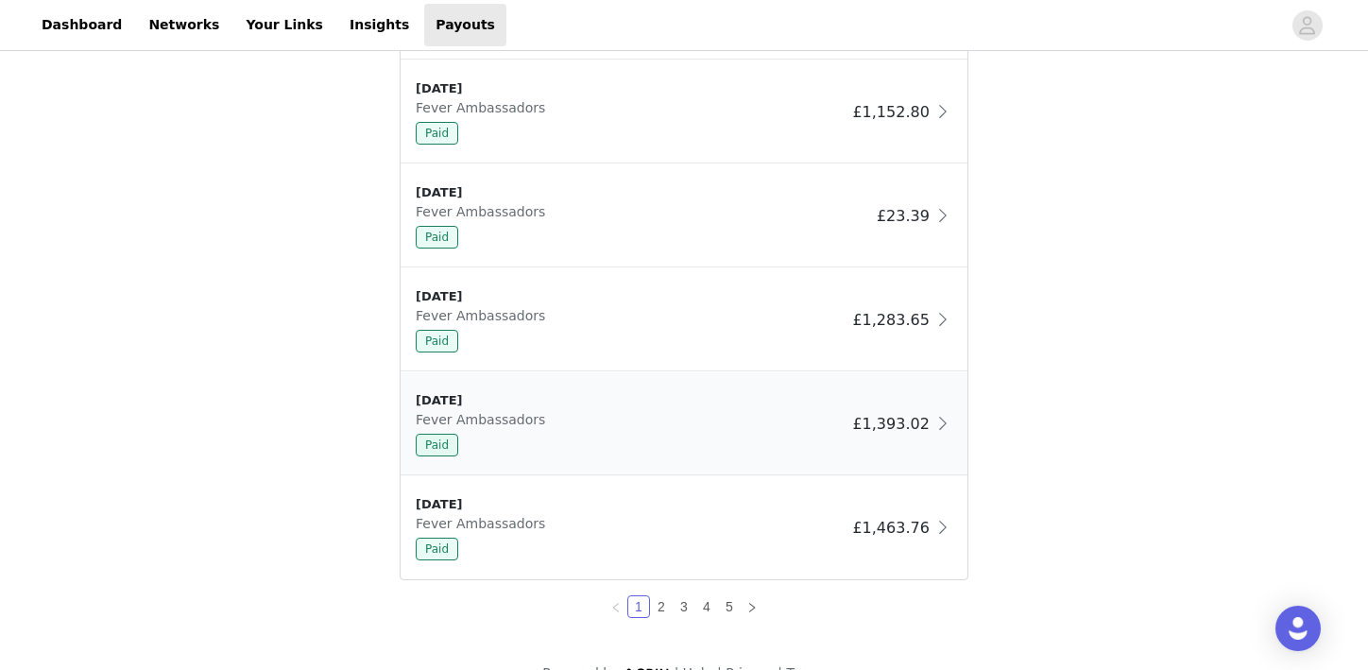
scroll to position [1665, 0]
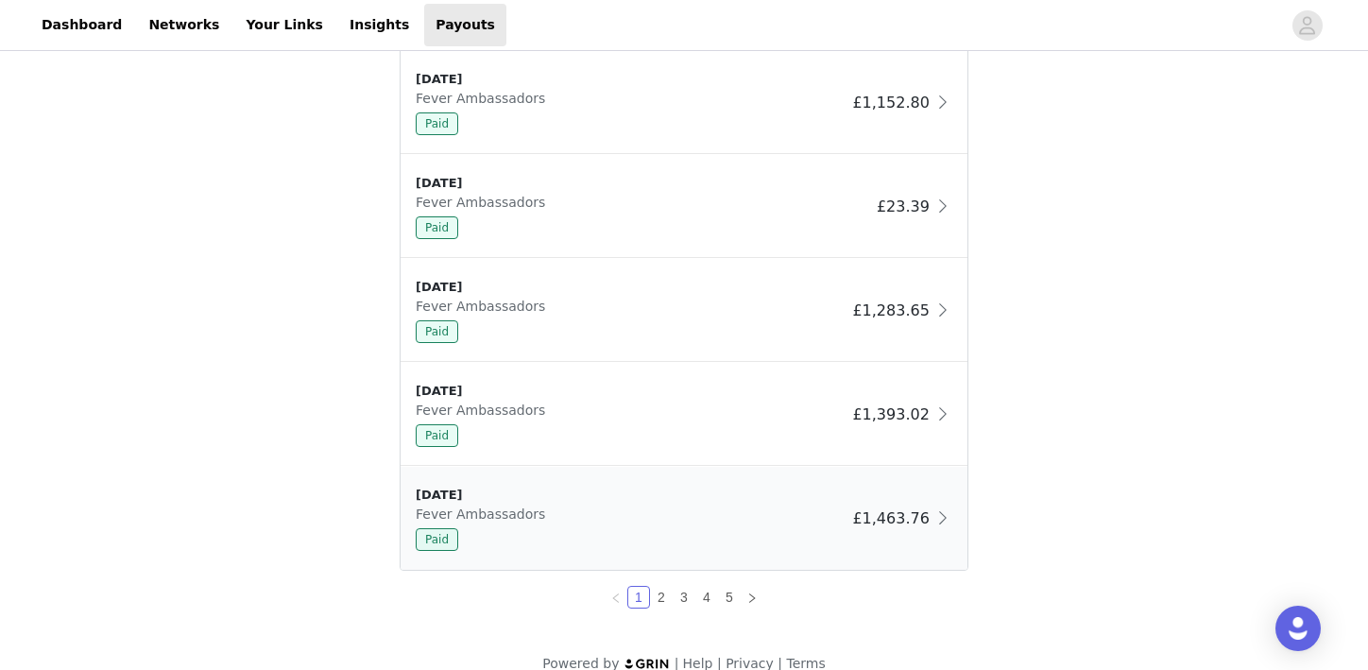
click at [753, 537] on div "Paid" at bounding box center [630, 539] width 429 height 23
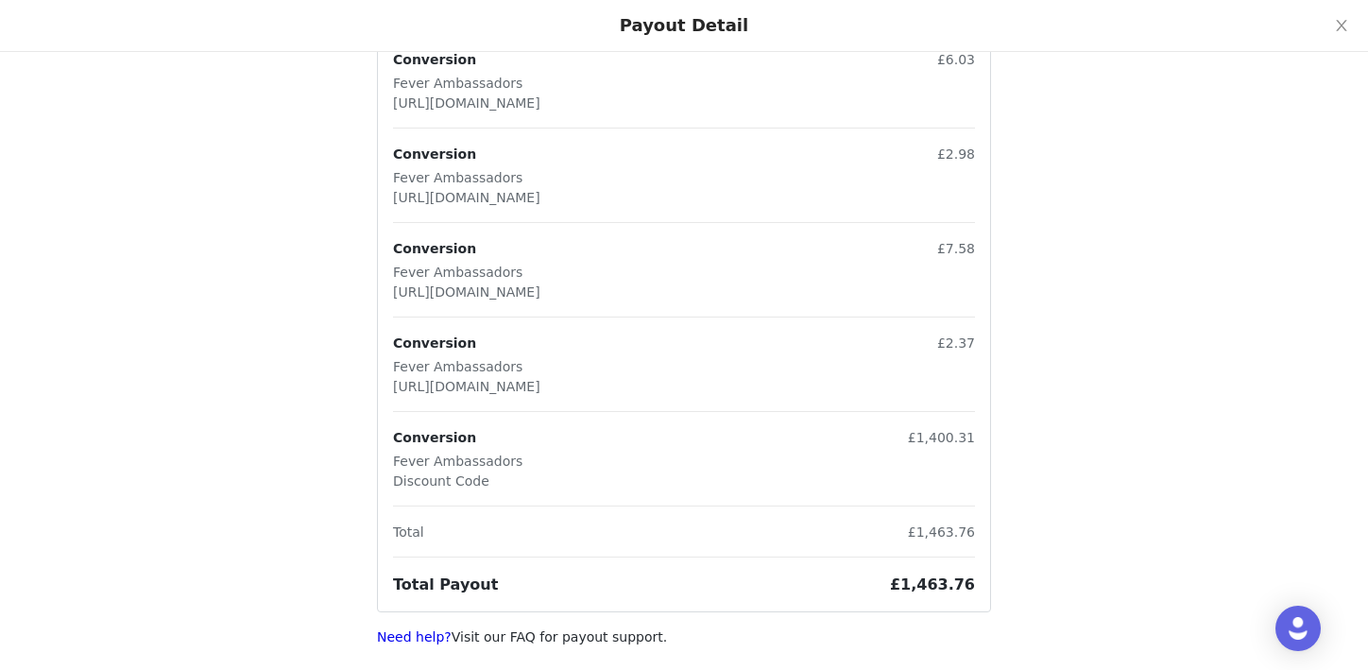
scroll to position [1691, 0]
click at [1333, 22] on button "Close" at bounding box center [1341, 26] width 53 height 53
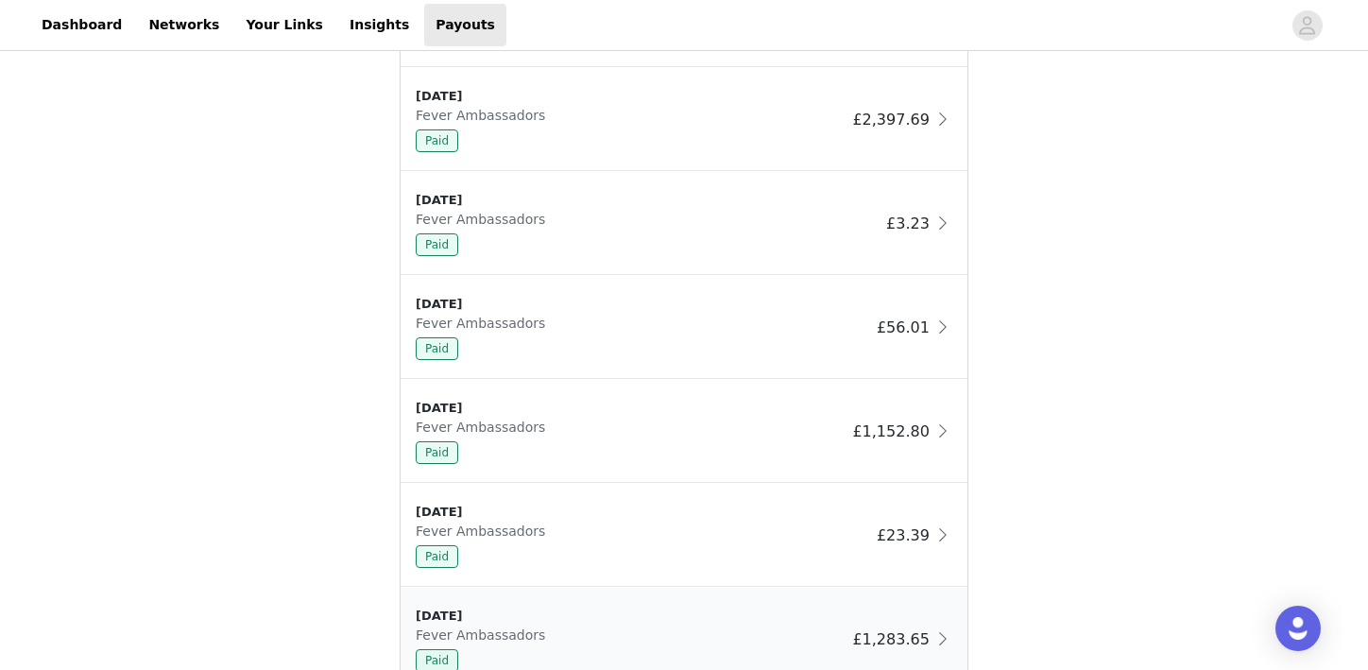
scroll to position [1308, 0]
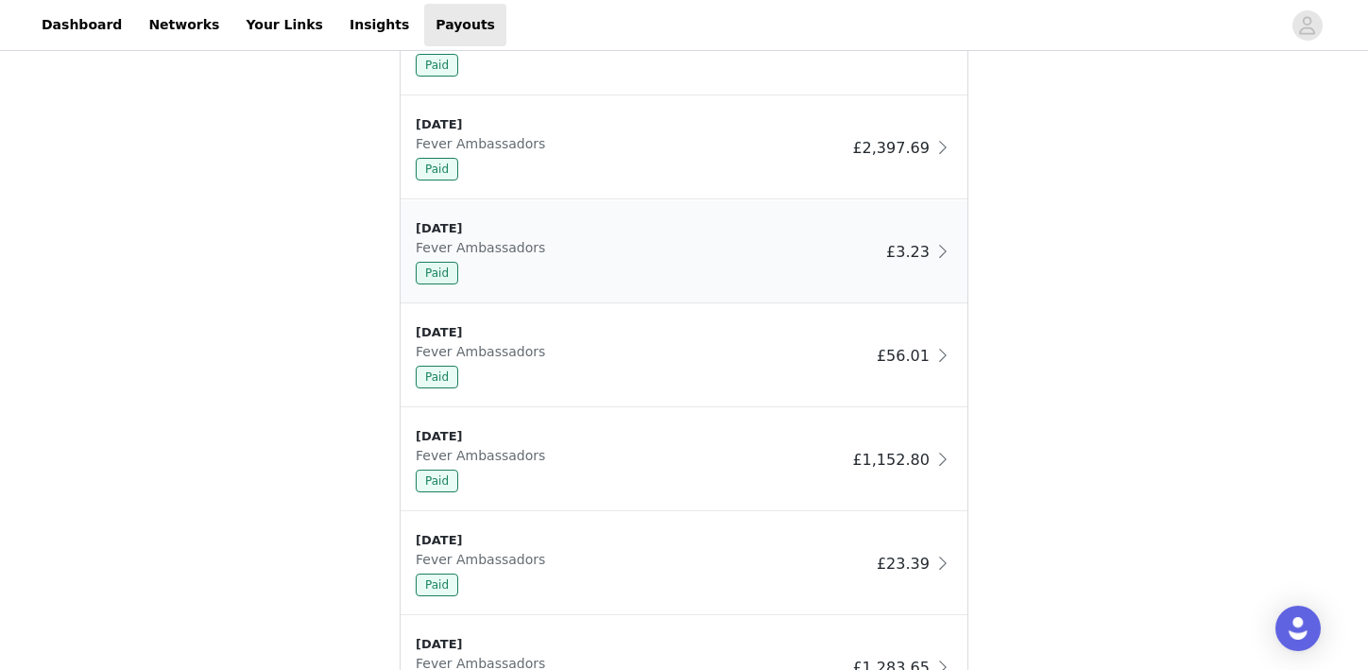
click at [685, 270] on div "Paid" at bounding box center [647, 273] width 463 height 23
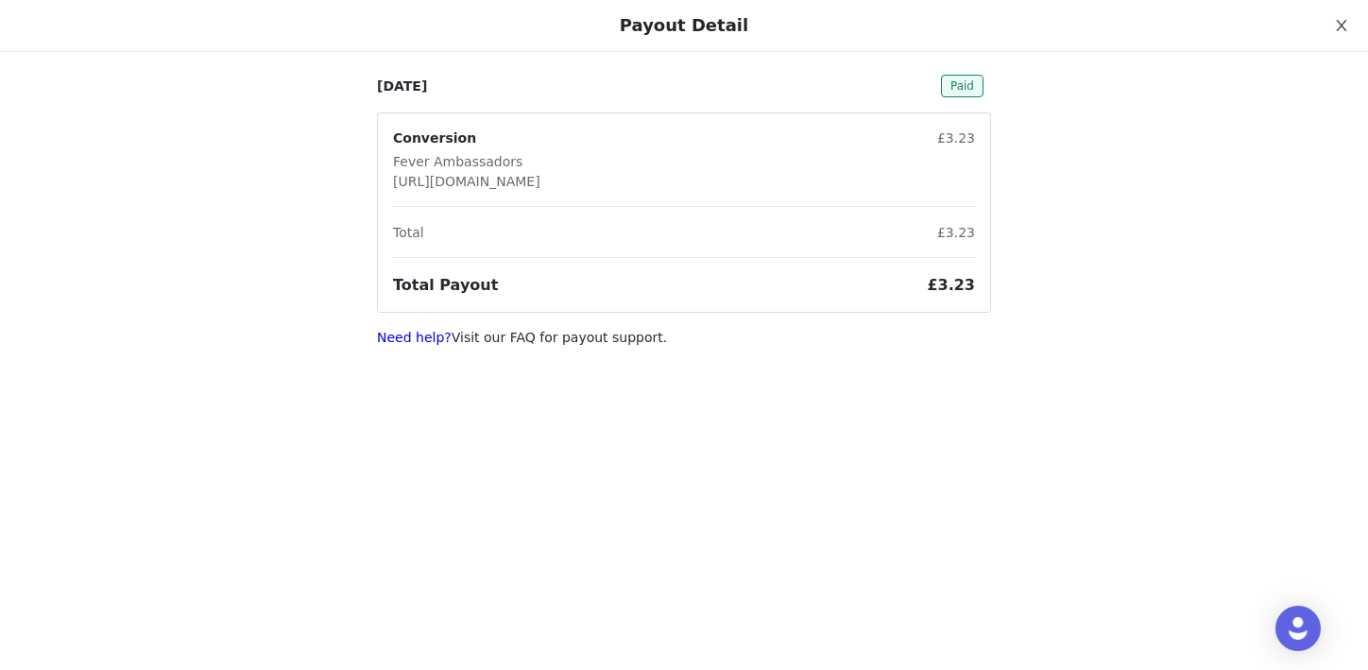
click at [1343, 30] on icon "icon: close" at bounding box center [1341, 25] width 15 height 15
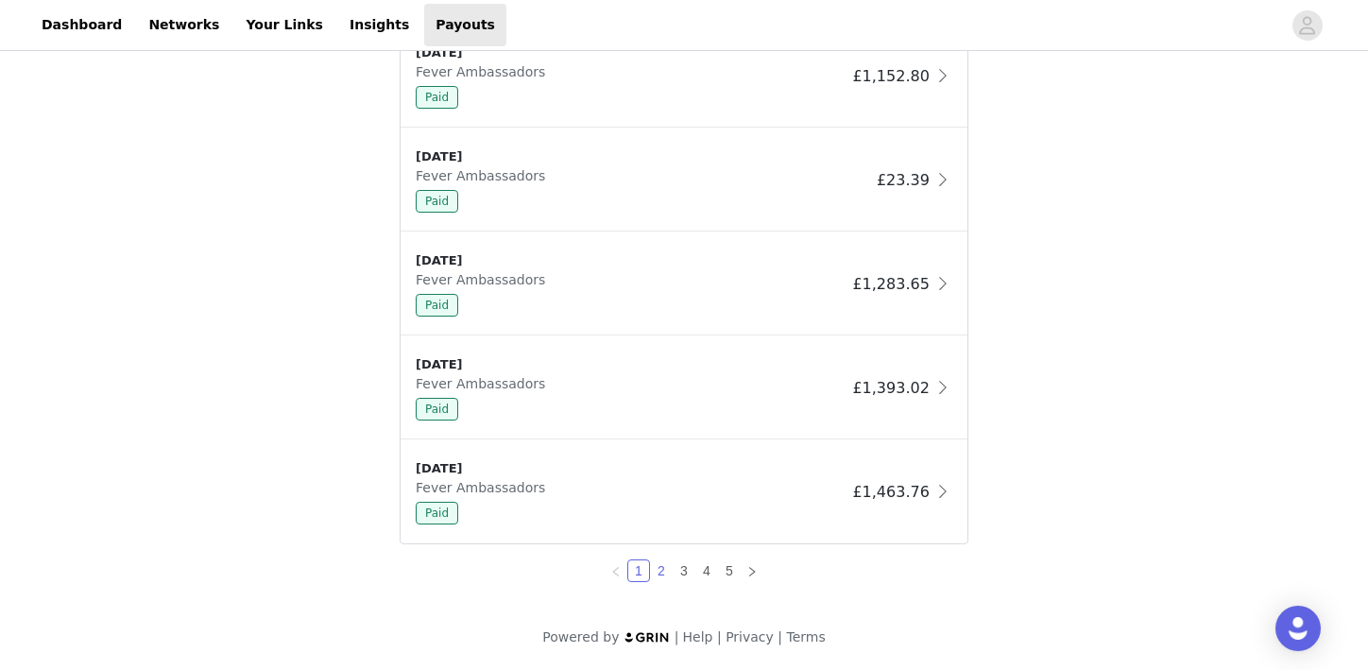
click at [660, 577] on link "2" at bounding box center [661, 570] width 21 height 21
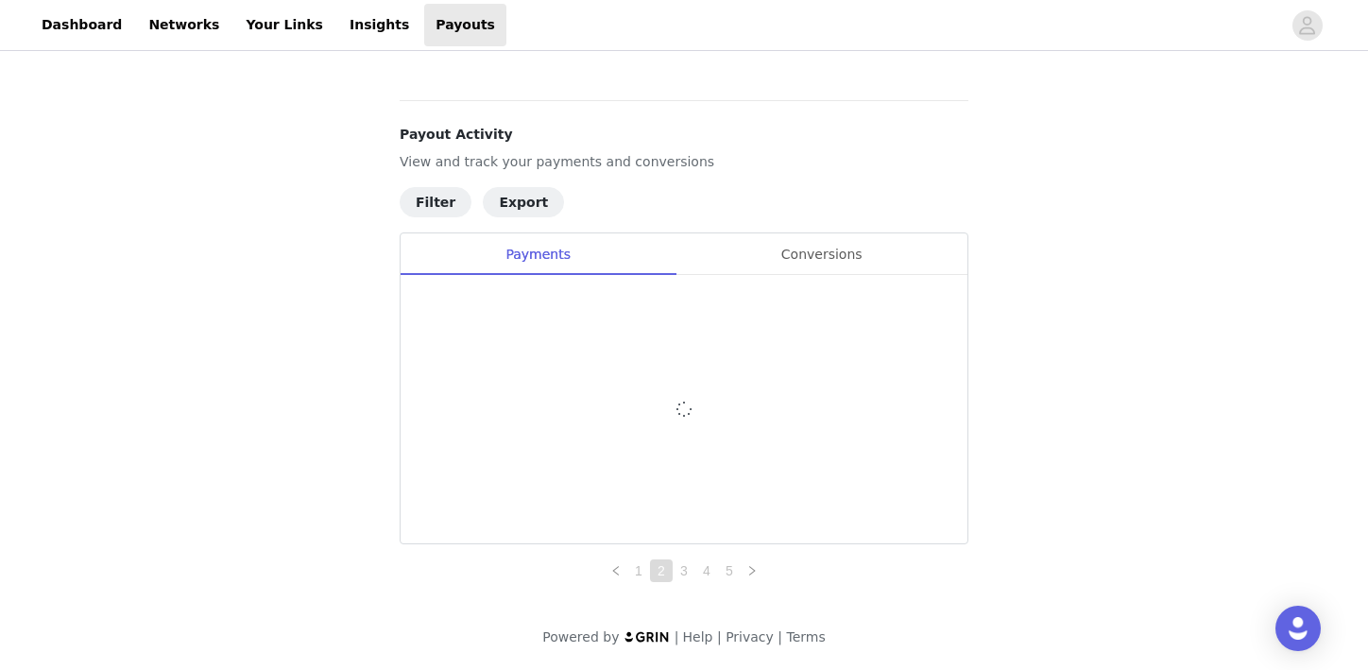
scroll to position [885, 0]
